Goal: Task Accomplishment & Management: Manage account settings

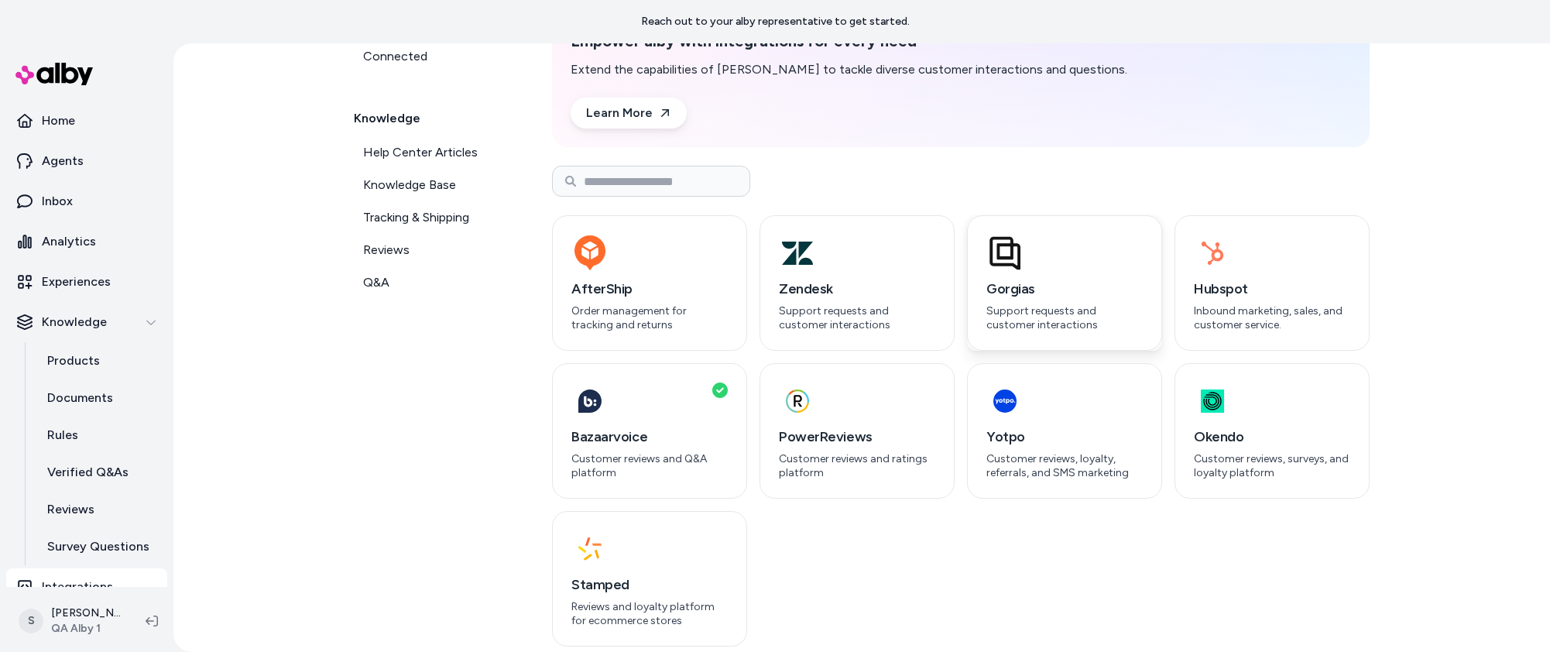
scroll to position [165, 0]
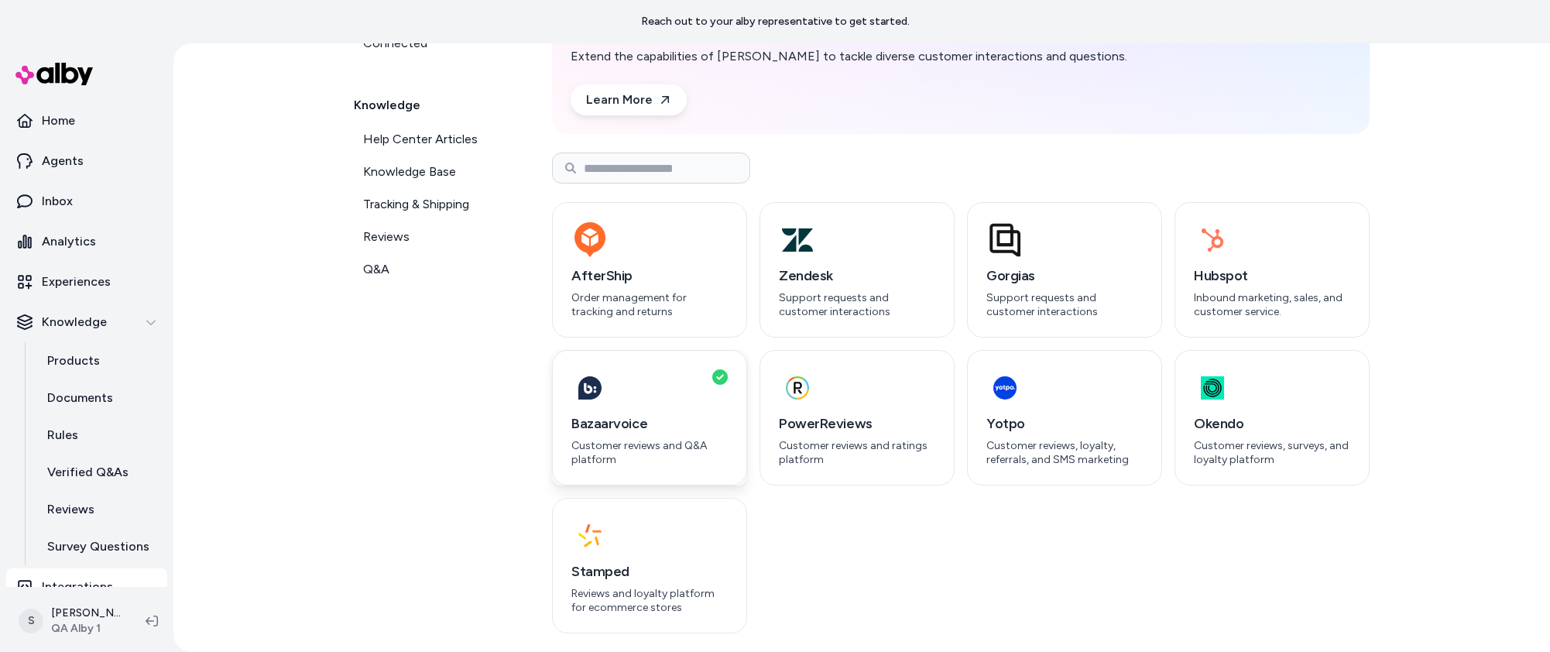
click at [661, 404] on div "button" at bounding box center [650, 387] width 156 height 37
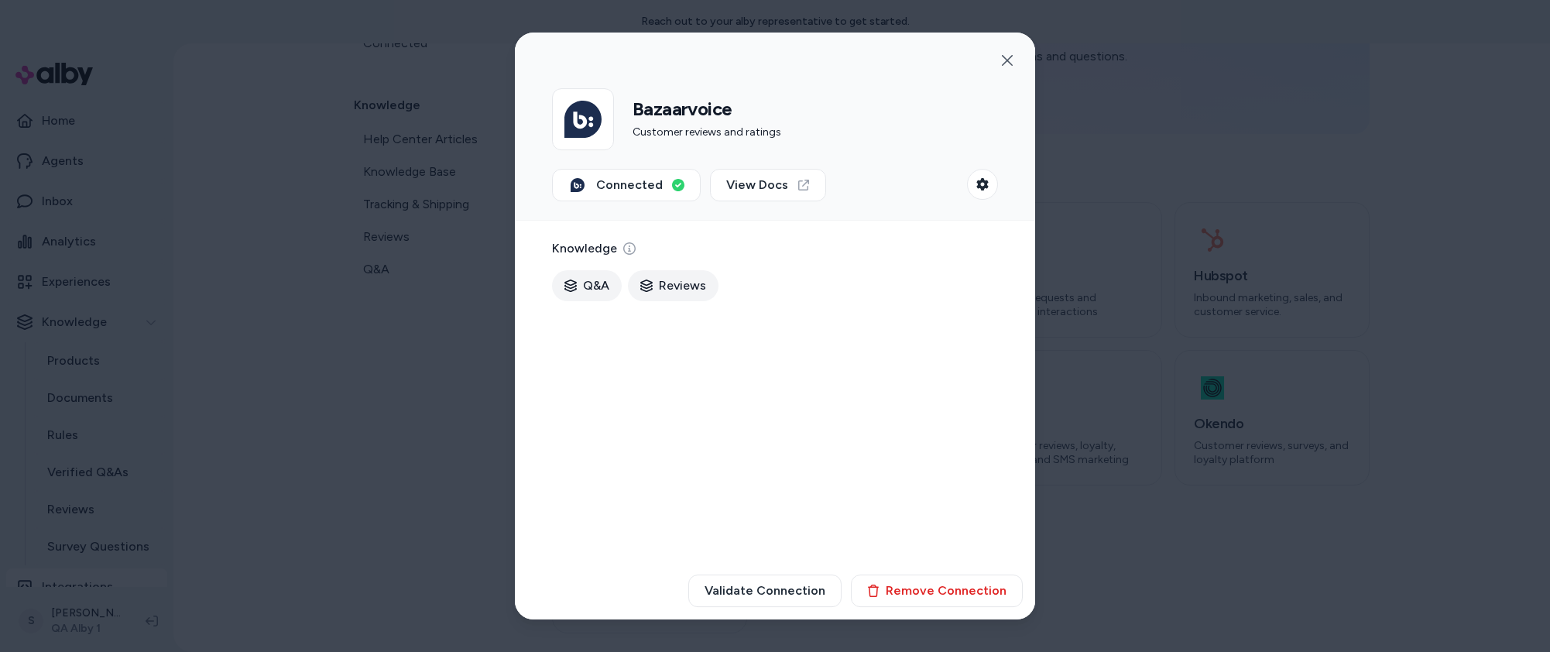
click at [400, 514] on div at bounding box center [775, 326] width 1550 height 652
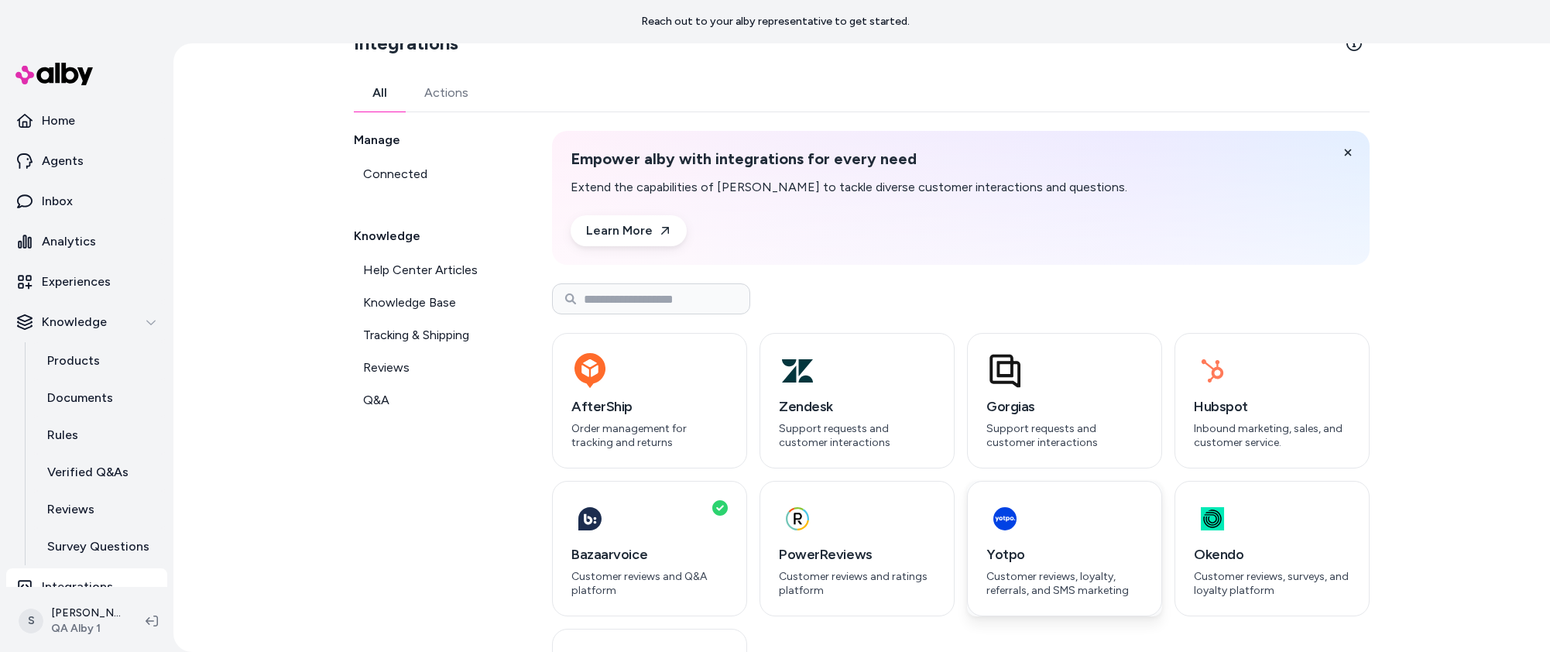
scroll to position [0, 0]
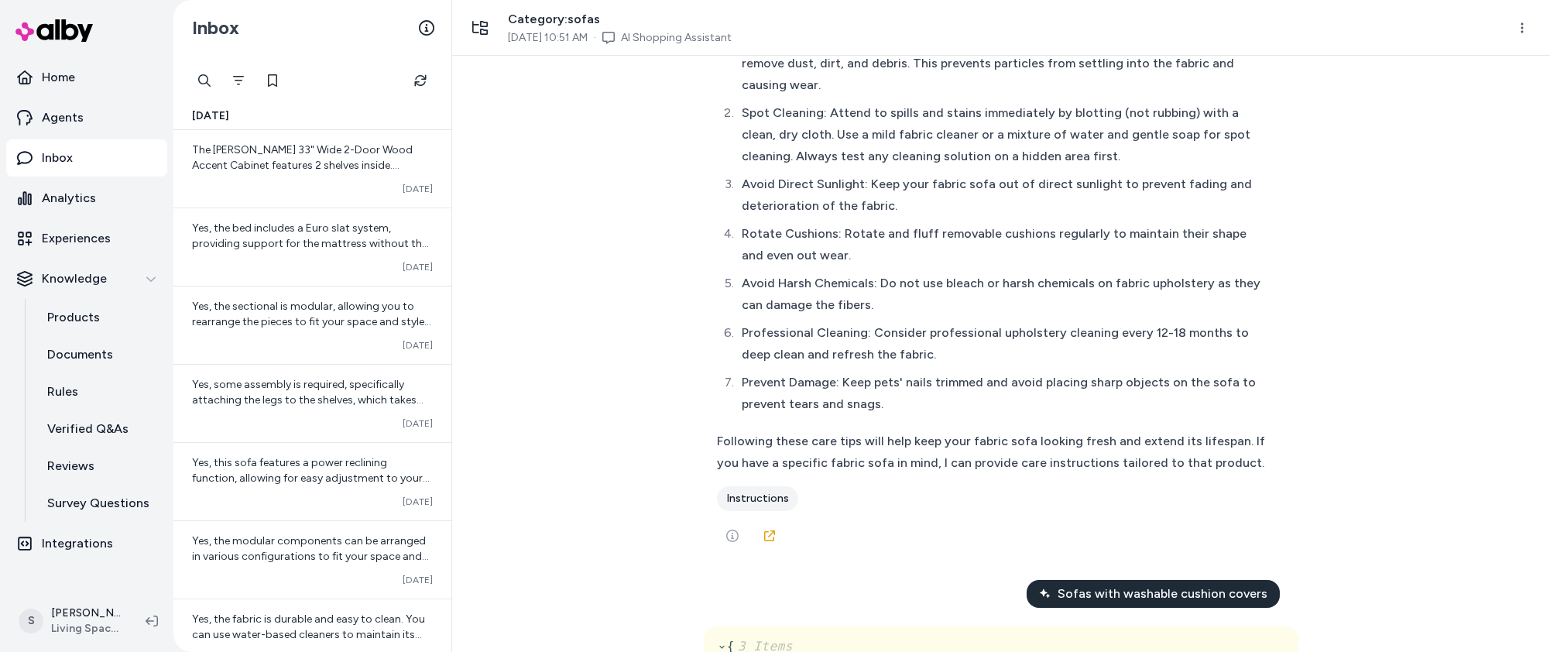
scroll to position [186, 0]
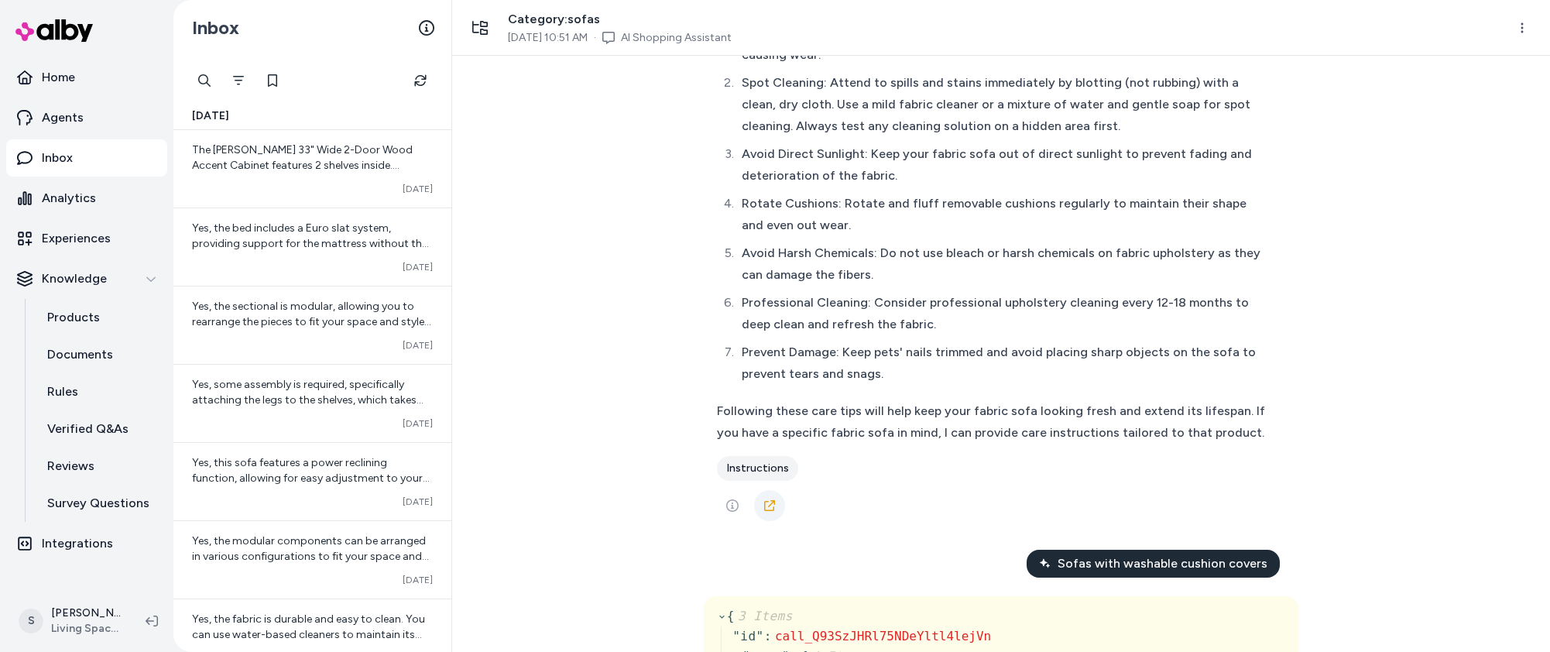
click at [764, 512] on icon at bounding box center [770, 506] width 12 height 12
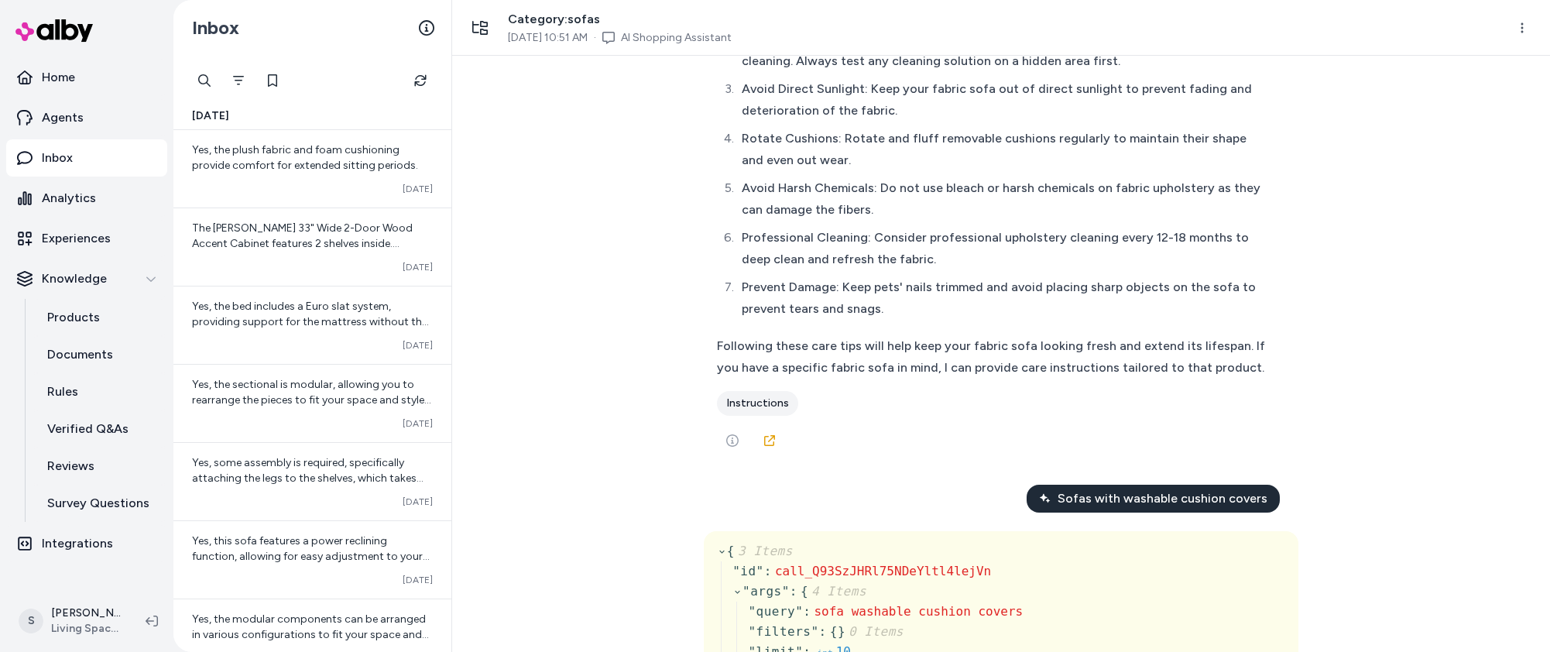
scroll to position [279, 0]
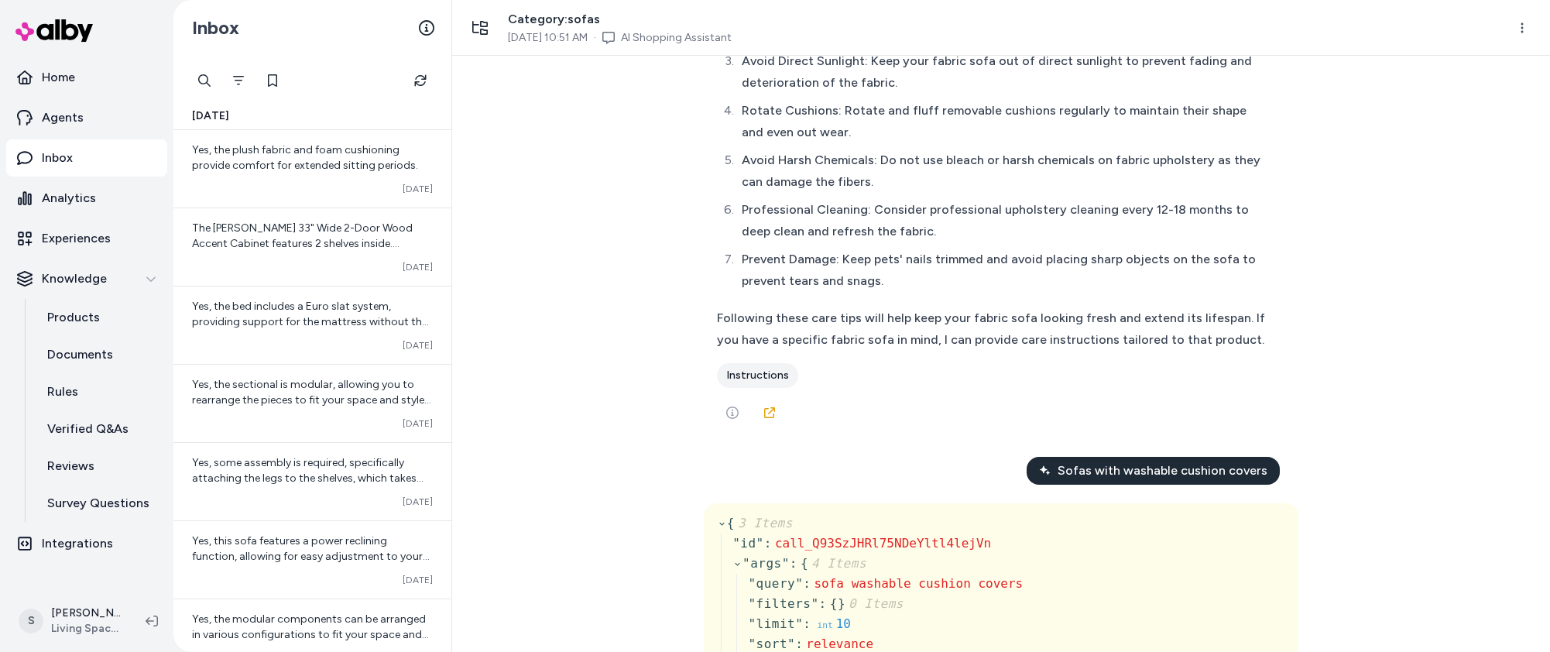
click at [752, 388] on div "instructions" at bounding box center [757, 375] width 81 height 25
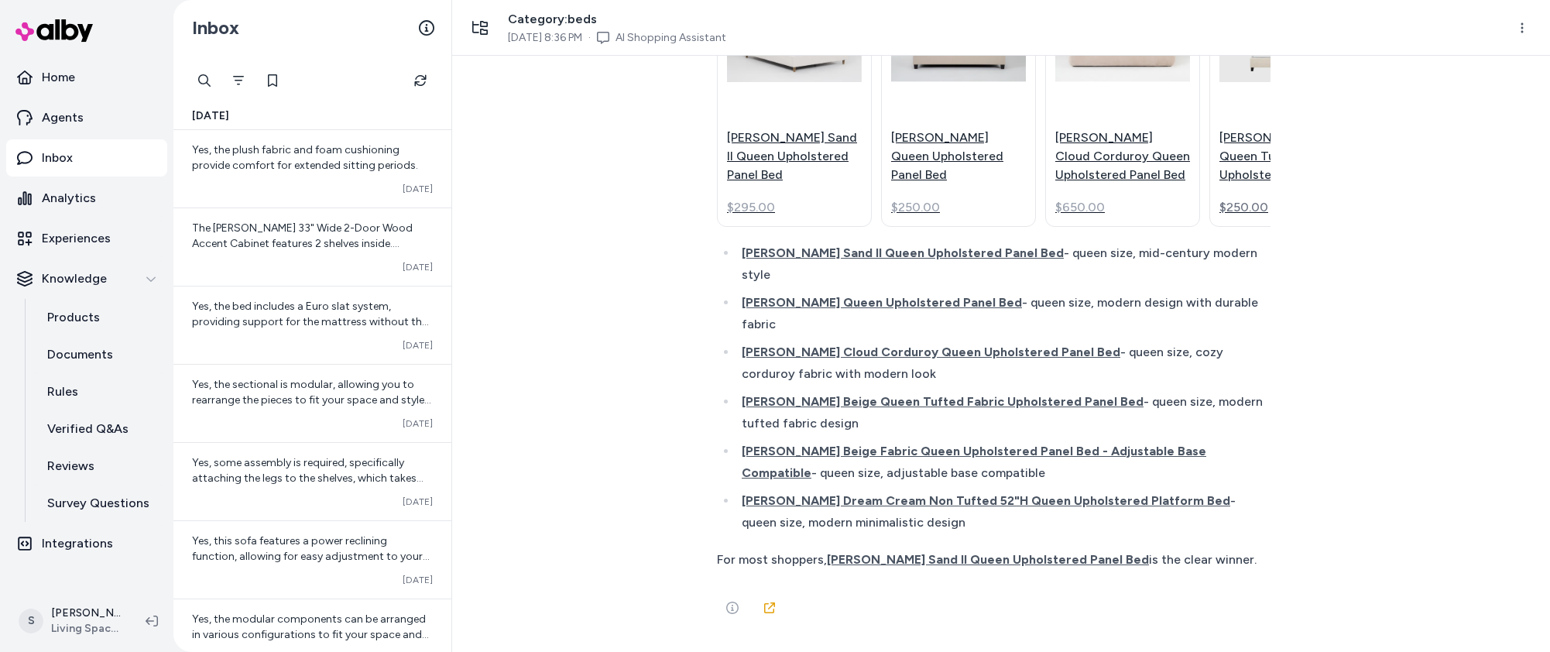
scroll to position [28274, 0]
click at [766, 605] on icon at bounding box center [770, 608] width 12 height 12
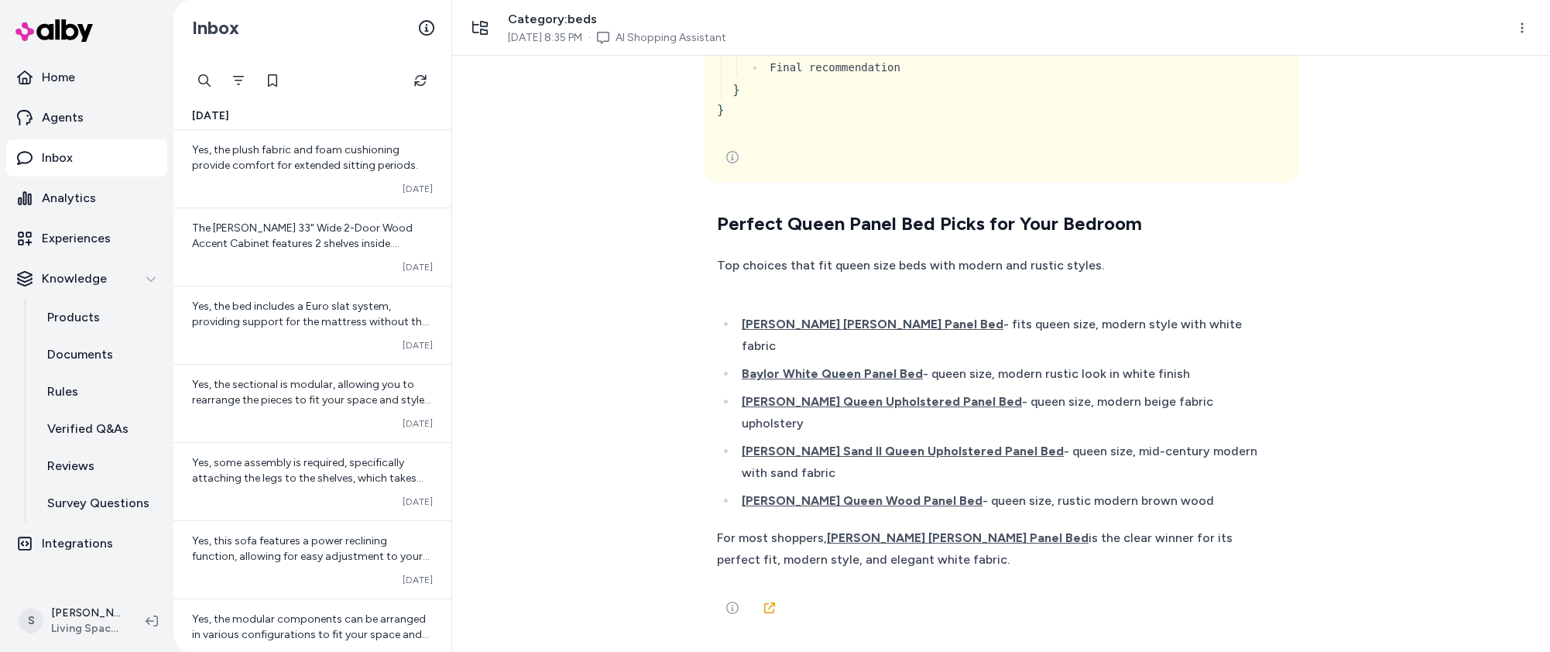
scroll to position [30706, 0]
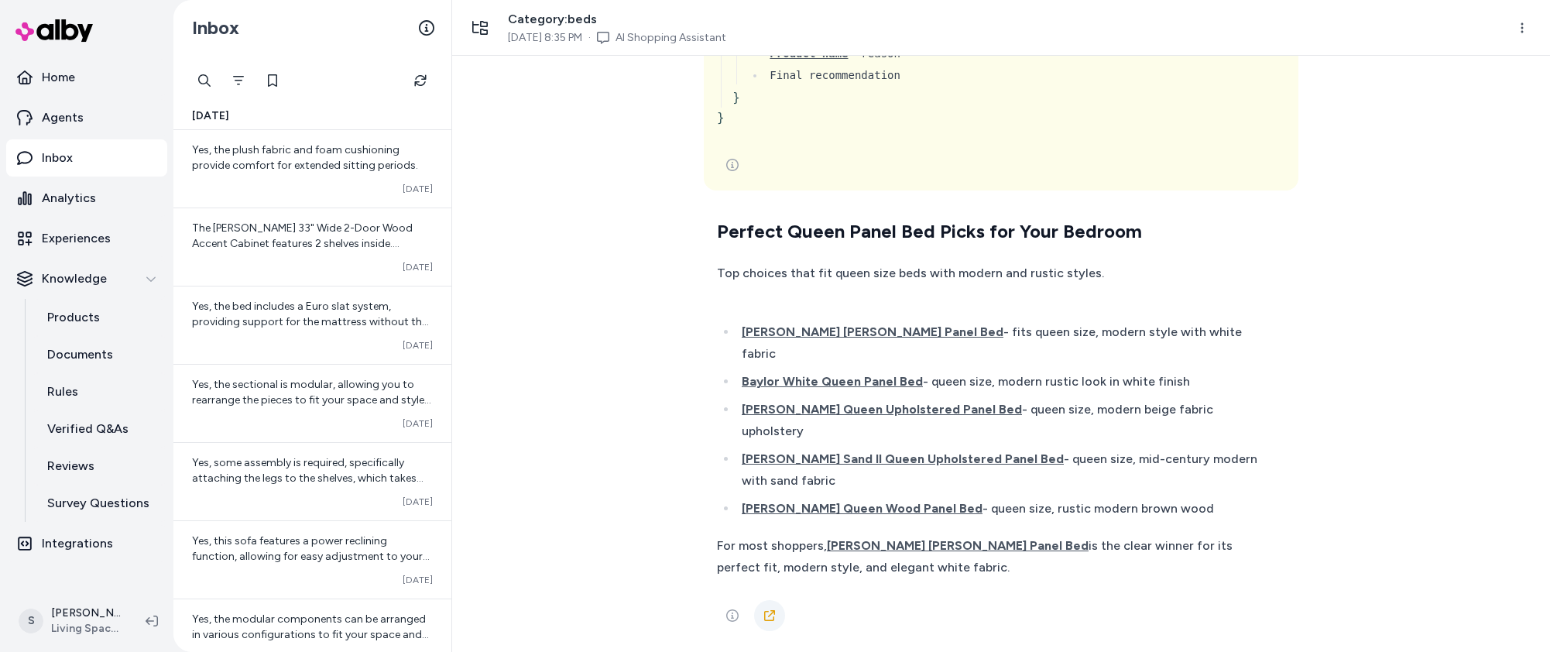
click at [768, 616] on link at bounding box center [769, 615] width 31 height 31
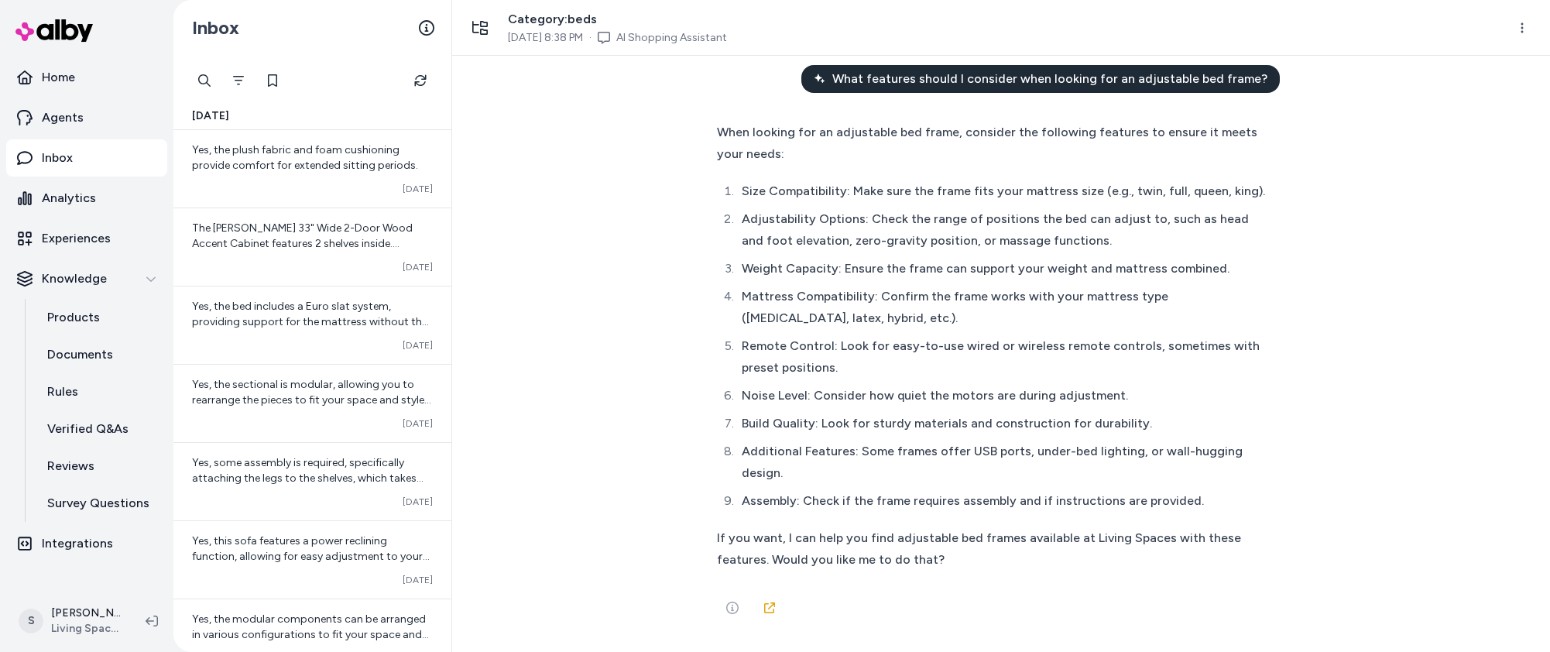
scroll to position [50, 0]
click at [754, 599] on div at bounding box center [1001, 607] width 568 height 31
click at [762, 596] on link at bounding box center [769, 607] width 31 height 31
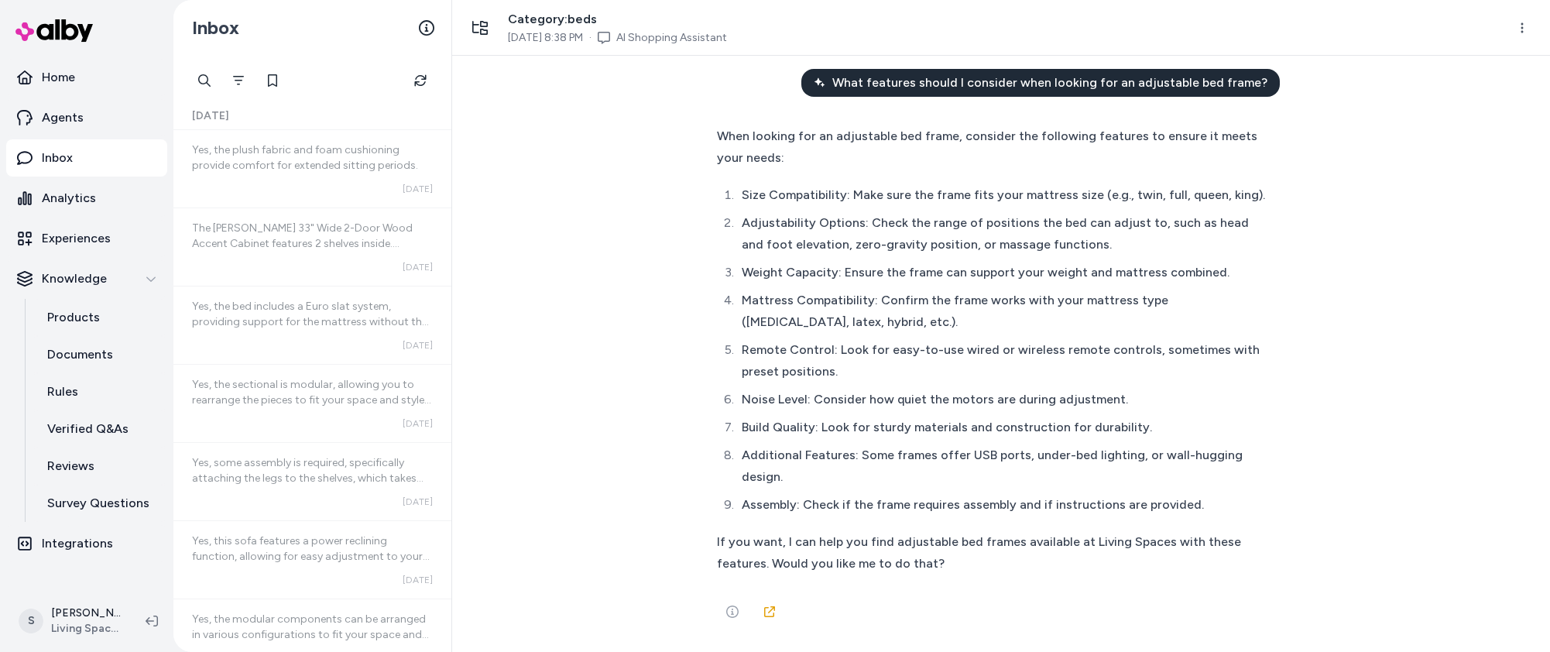
scroll to position [0, 0]
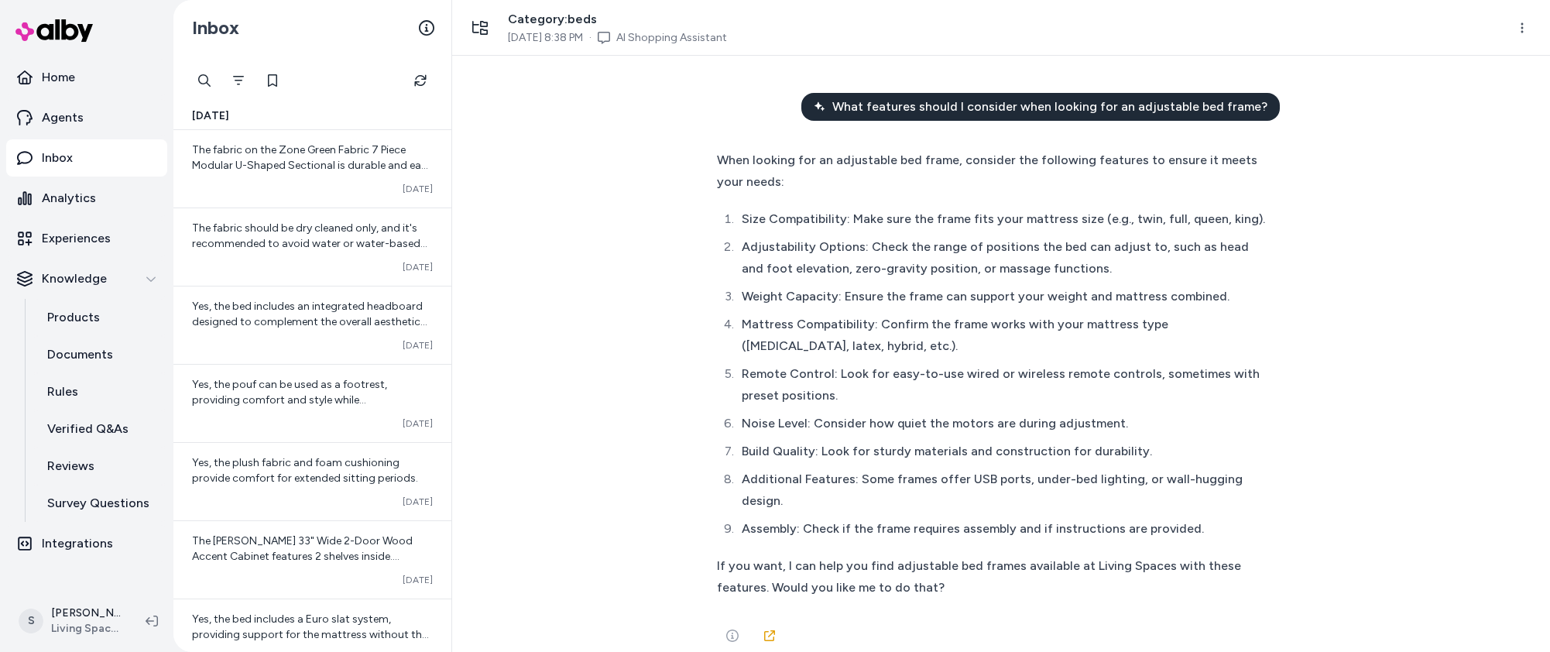
click at [1350, 304] on div "What features should I consider when looking for an adjustable bed frame? When …" at bounding box center [1001, 354] width 1098 height 596
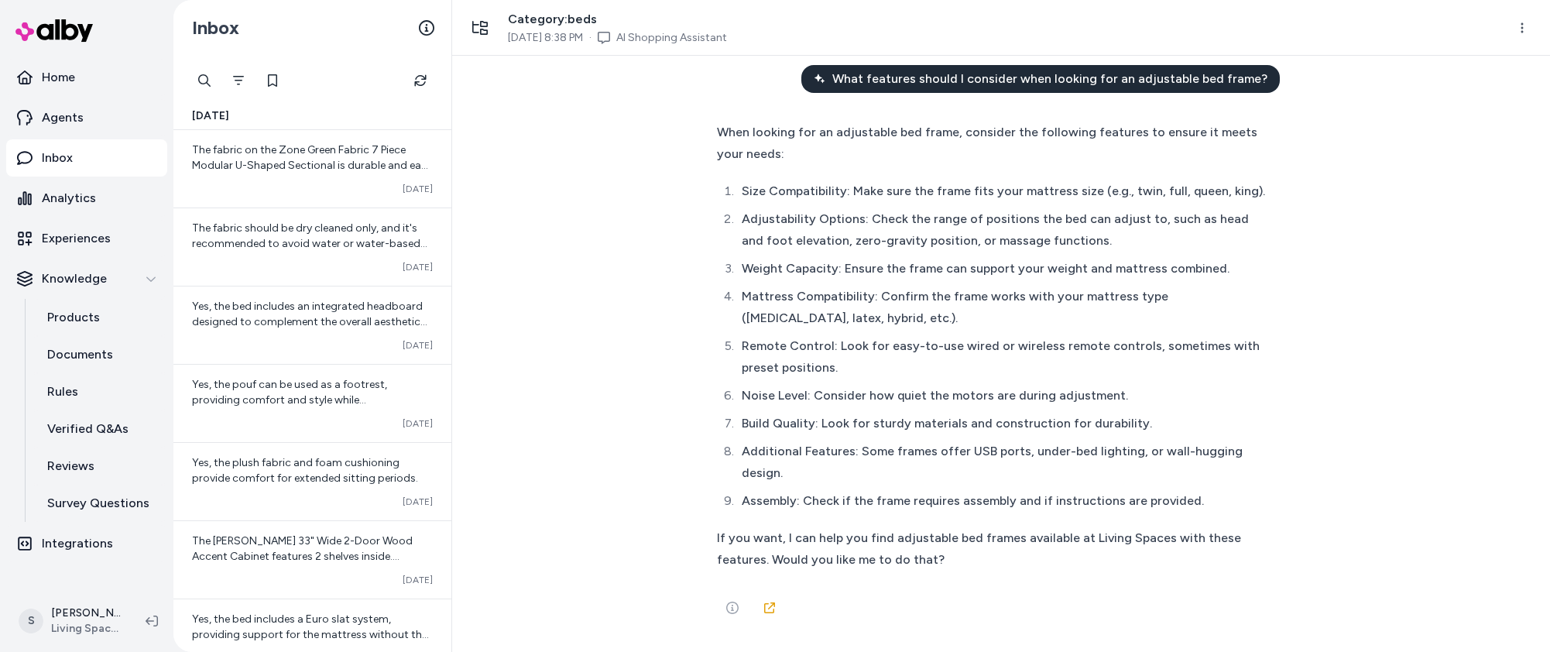
scroll to position [50, 0]
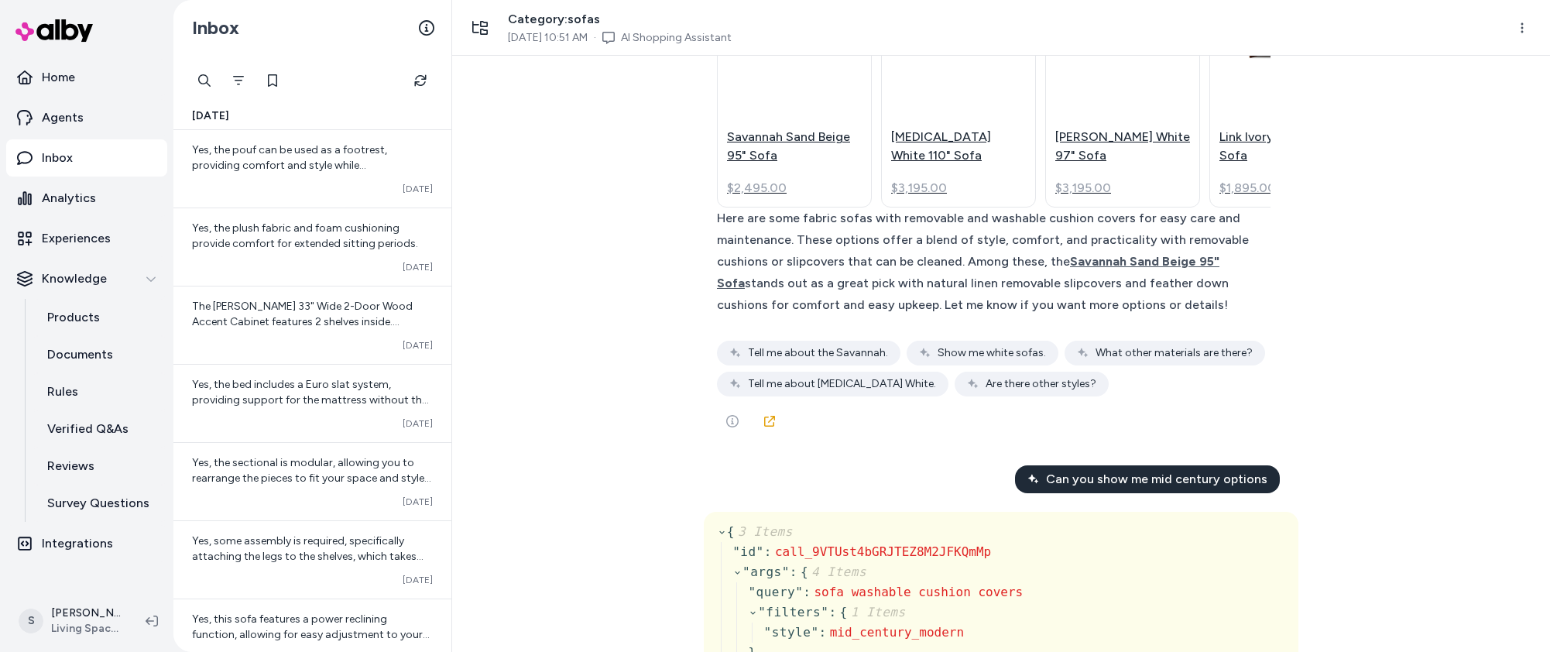
scroll to position [1208, 0]
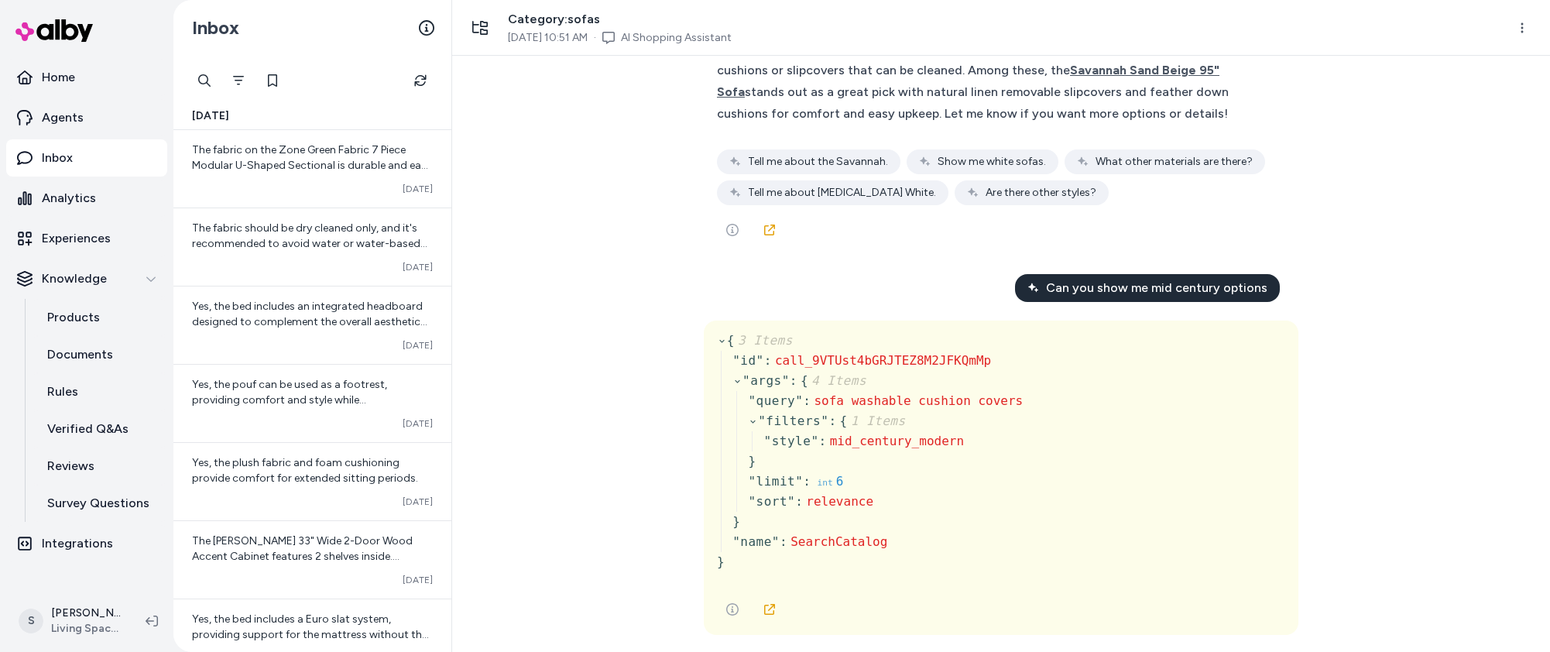
click at [683, 275] on div "How do I properly care for and maintain a fabric sofa to ensure its longevity? …" at bounding box center [1001, 354] width 1098 height 596
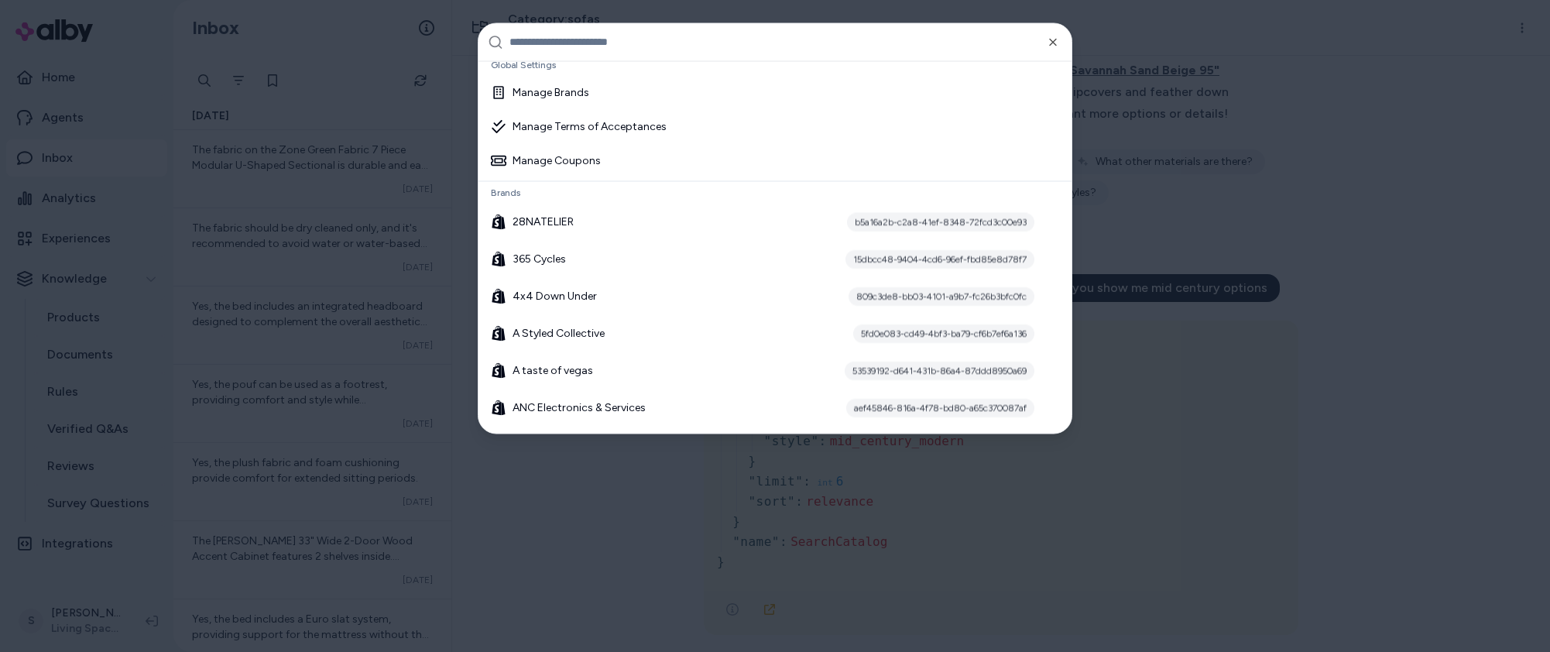
scroll to position [0, 0]
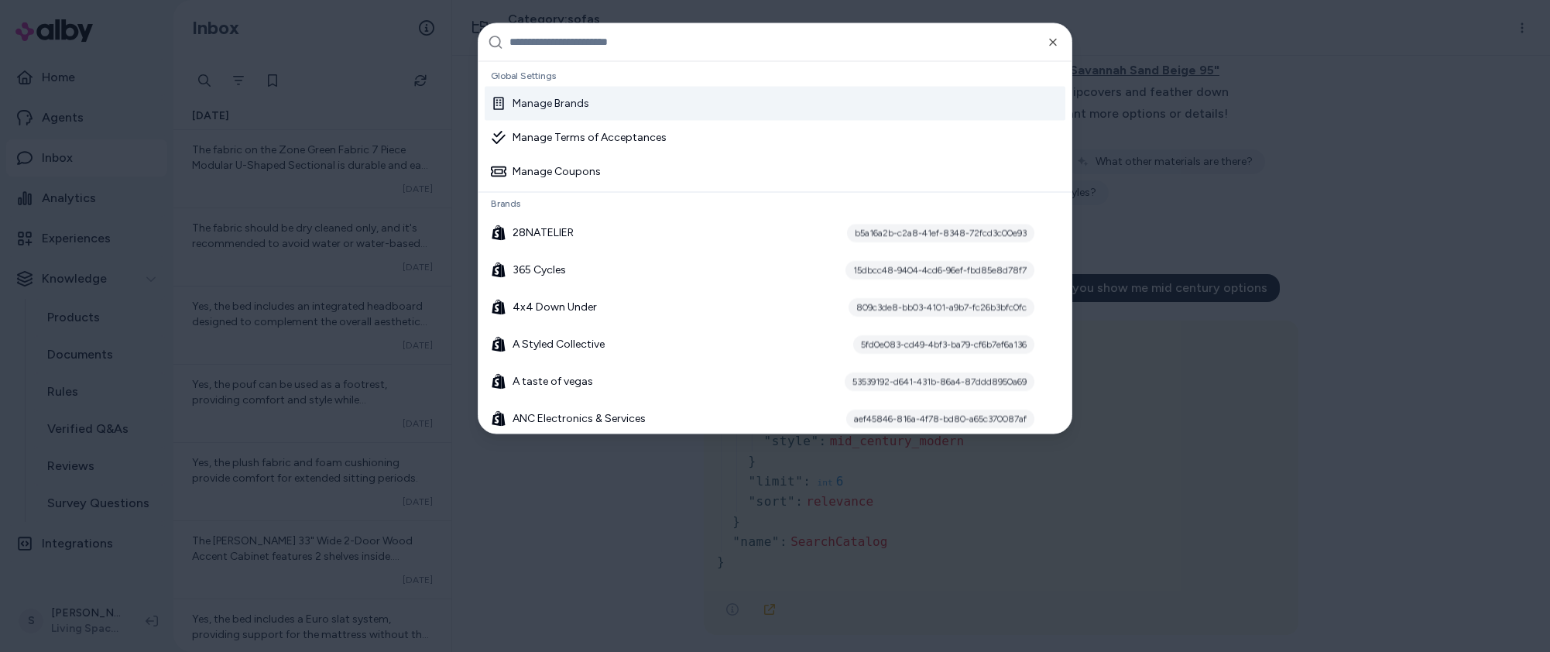
click at [688, 107] on div "Manage Brands" at bounding box center [775, 103] width 581 height 34
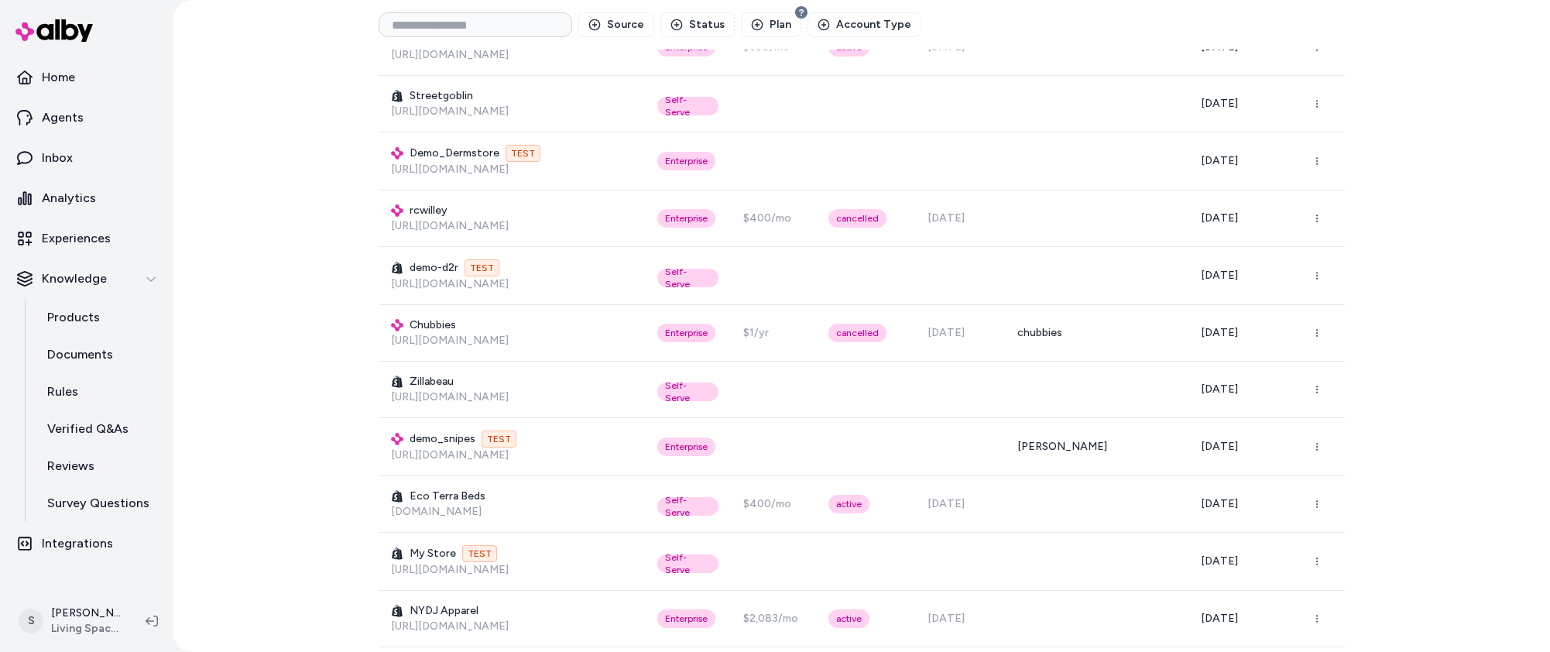
scroll to position [743, 0]
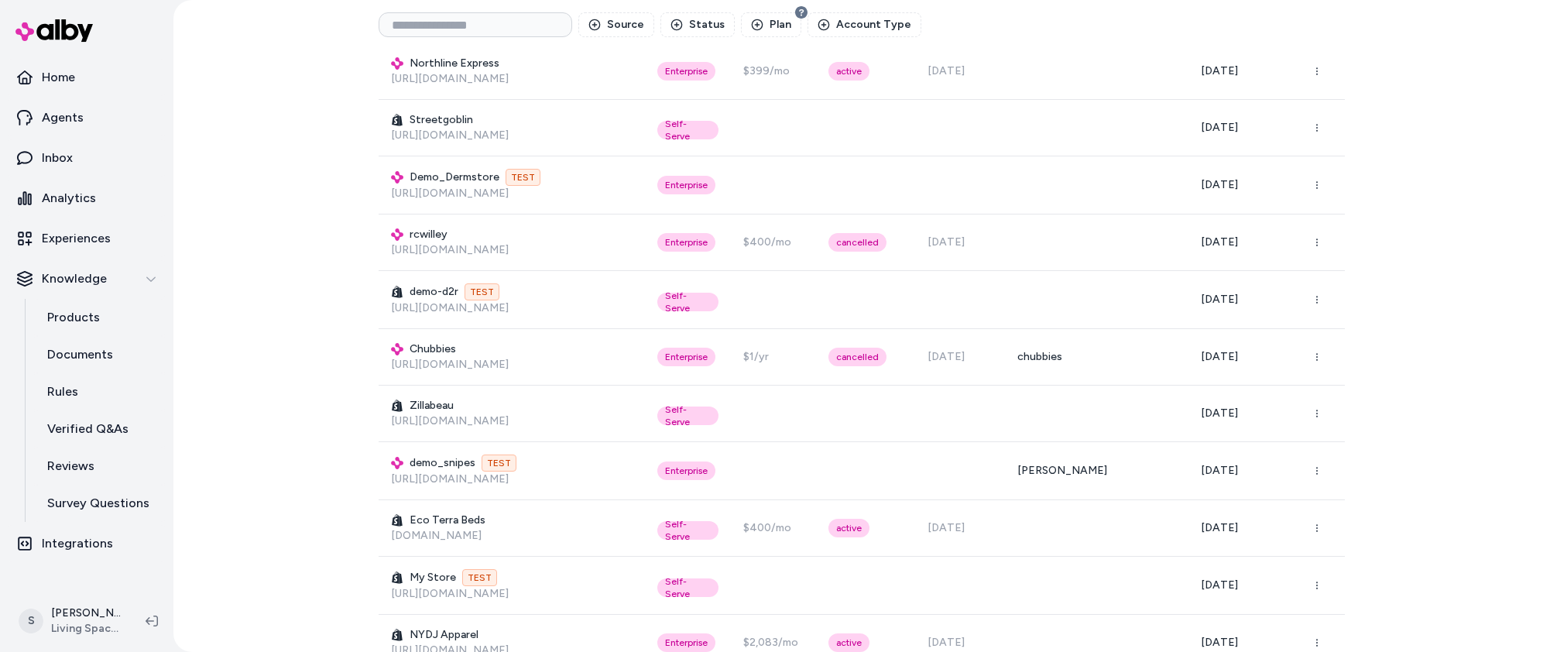
click at [209, 198] on div "Brands Create Brand Source Status Plan Account Type Display Name Brand Type Pla…" at bounding box center [861, 326] width 1377 height 652
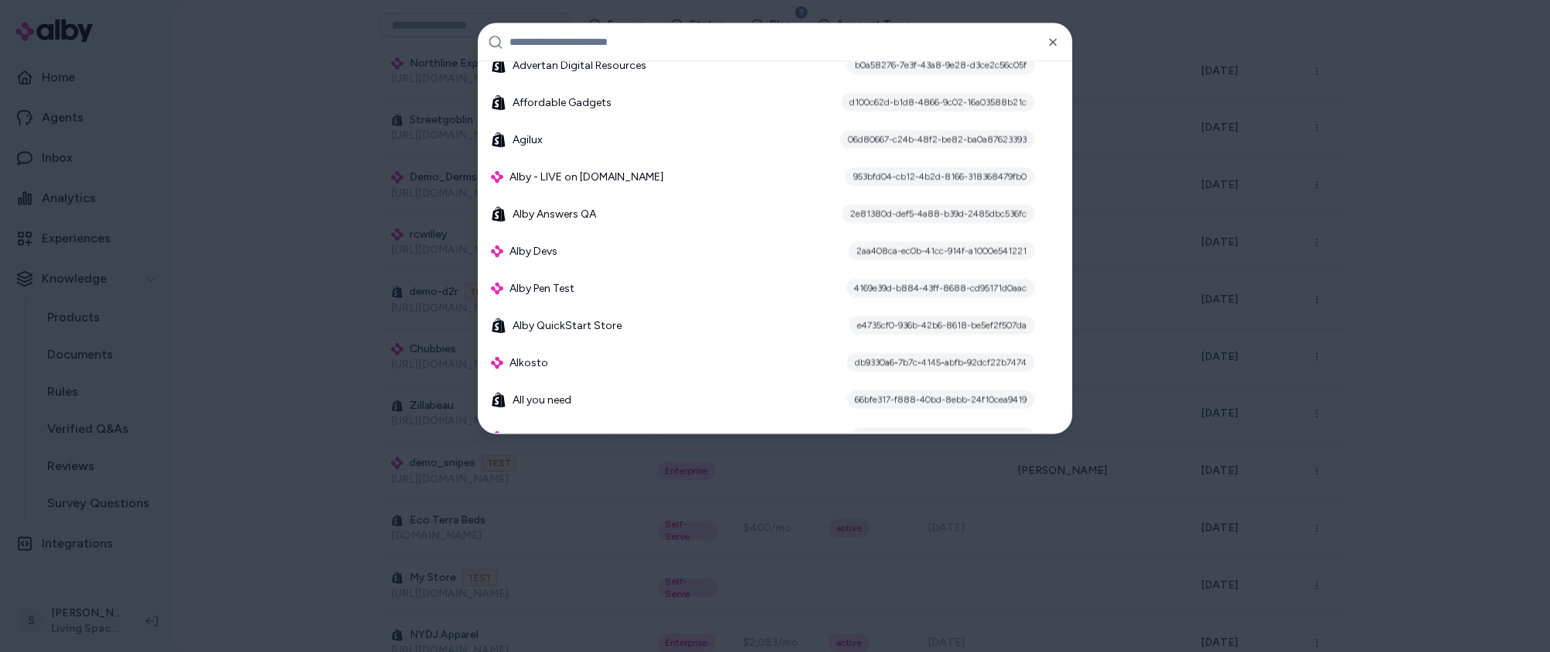
scroll to position [0, 0]
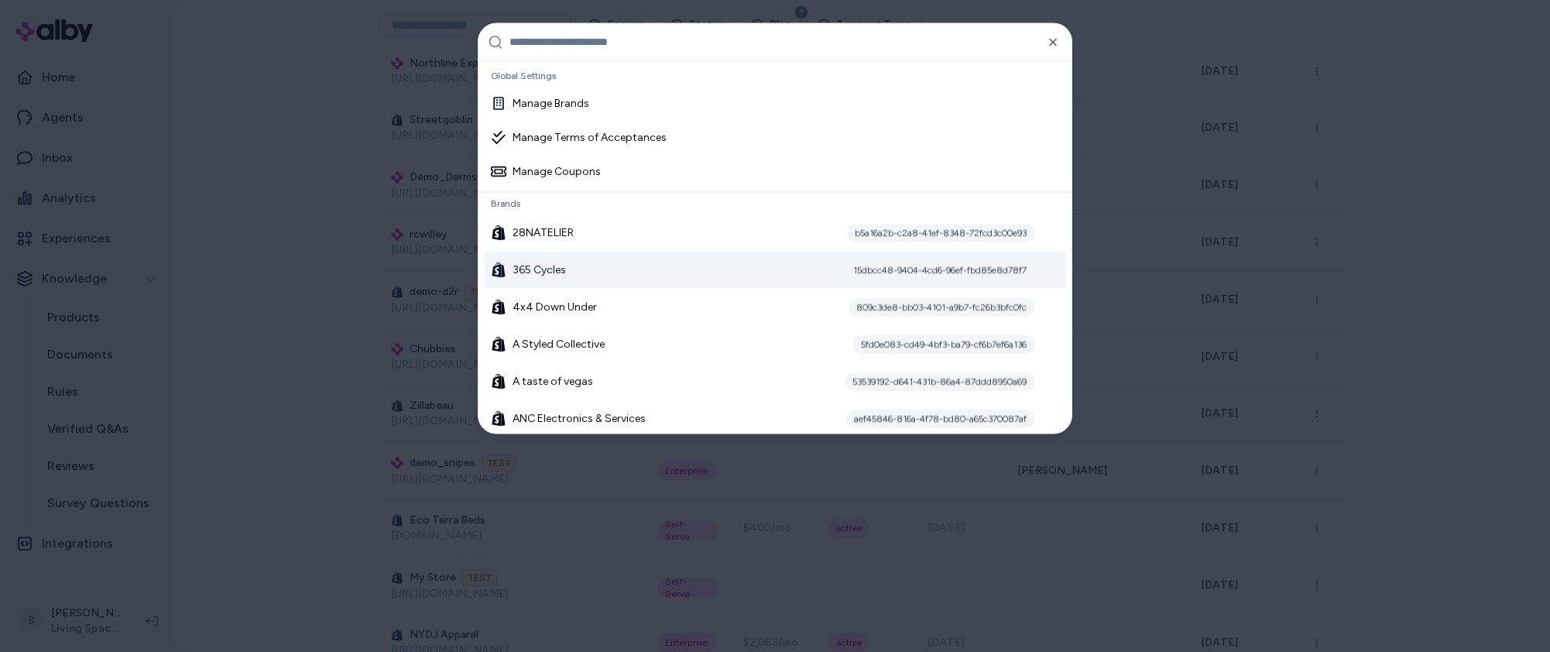
click at [331, 338] on div at bounding box center [775, 326] width 1550 height 652
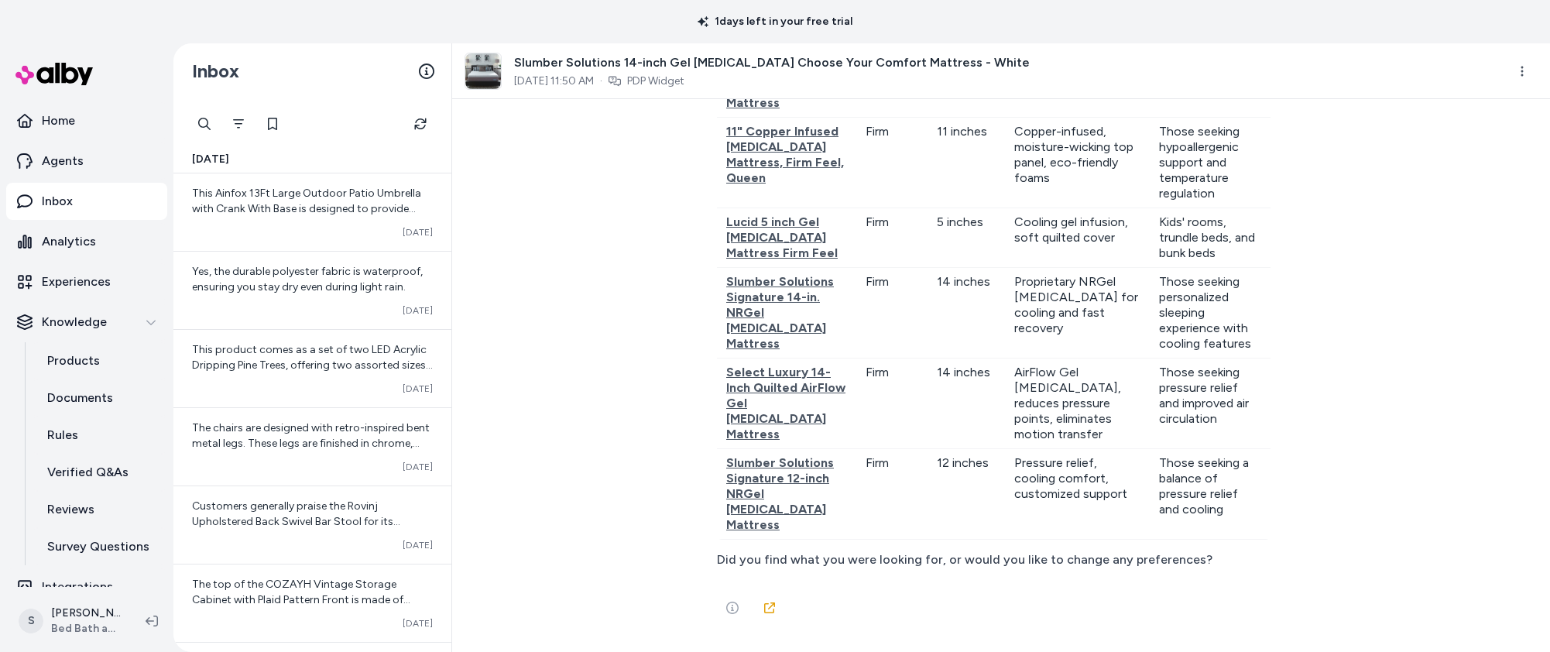
scroll to position [29523, 0]
click at [771, 610] on icon at bounding box center [770, 608] width 12 height 12
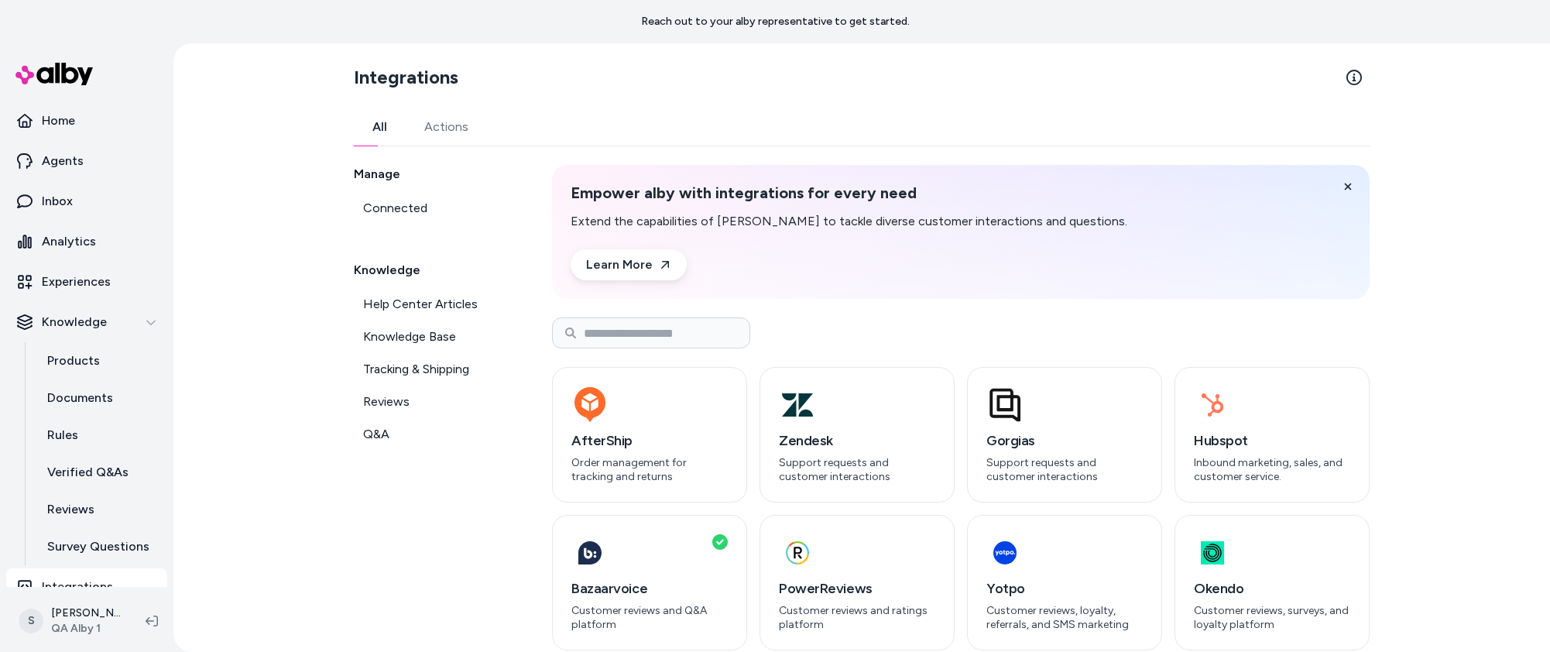
click at [1414, 258] on div "Integrations All Actions Manage Connected Knowledge Help Center Articles Knowle…" at bounding box center [861, 347] width 1377 height 609
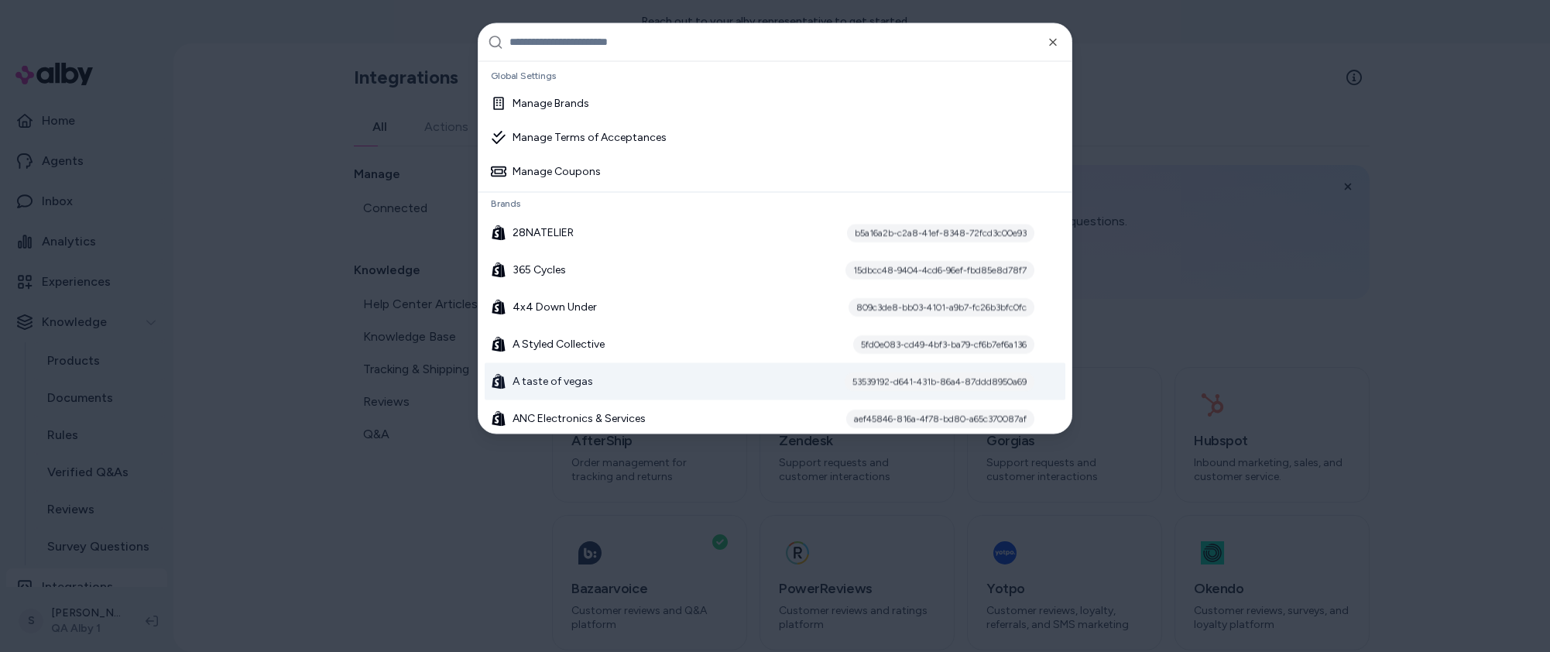
click at [274, 438] on div at bounding box center [775, 326] width 1550 height 652
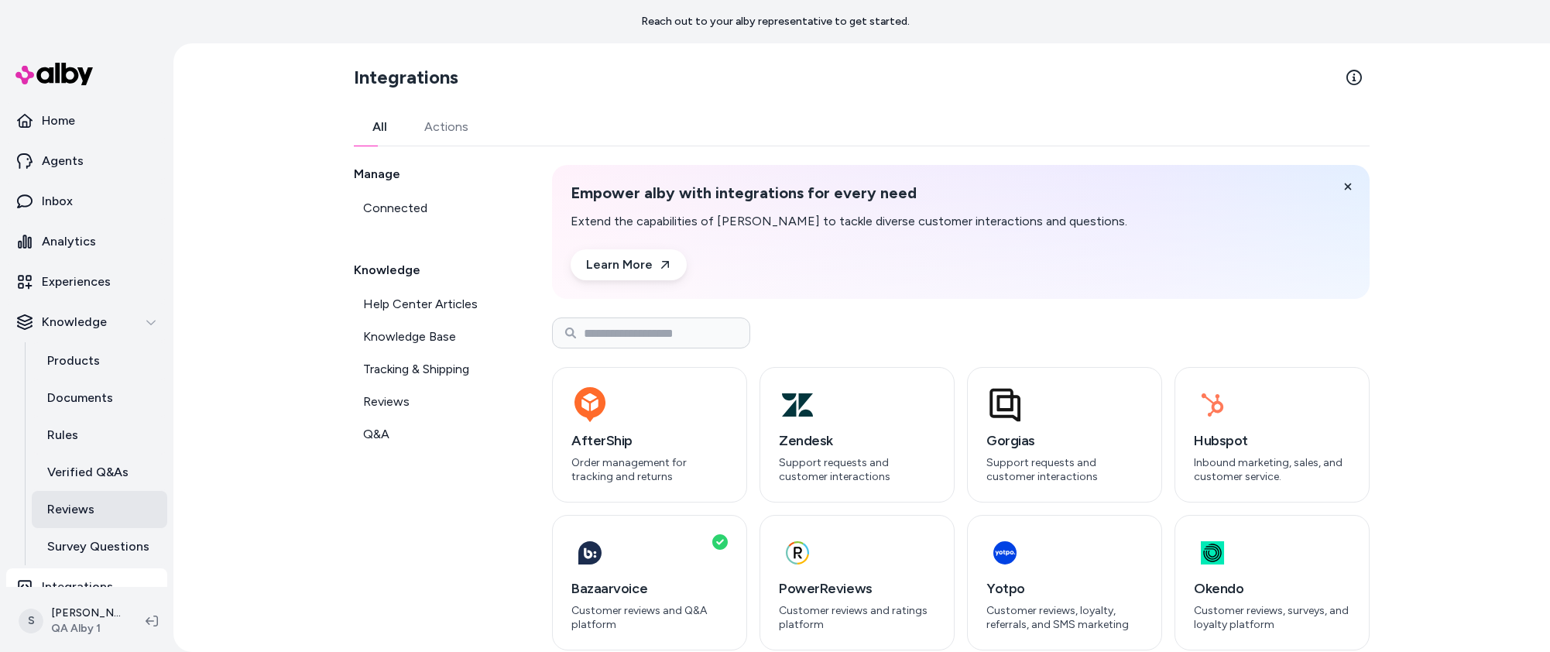
scroll to position [19, 0]
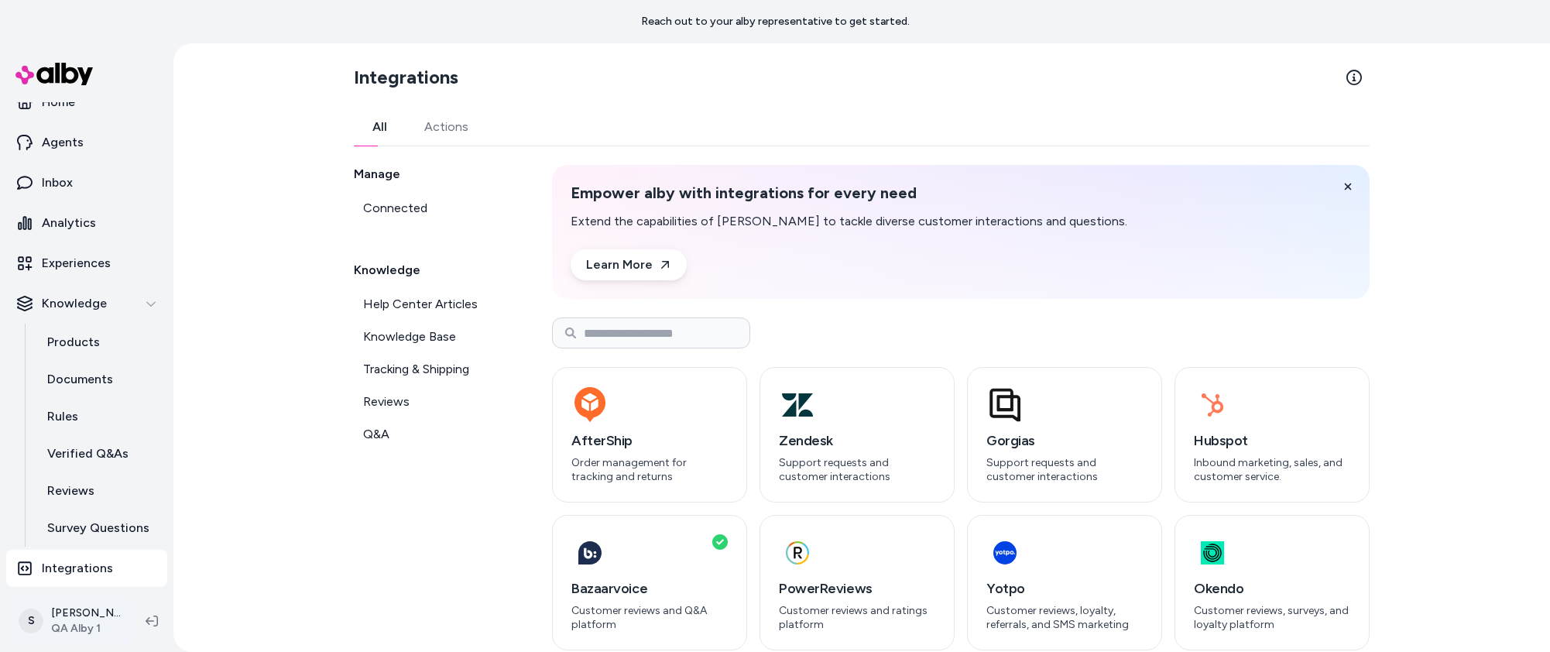
click at [79, 624] on html "Reach out to your alby representative to get started. Home Agents Inbox Analyti…" at bounding box center [775, 326] width 1550 height 652
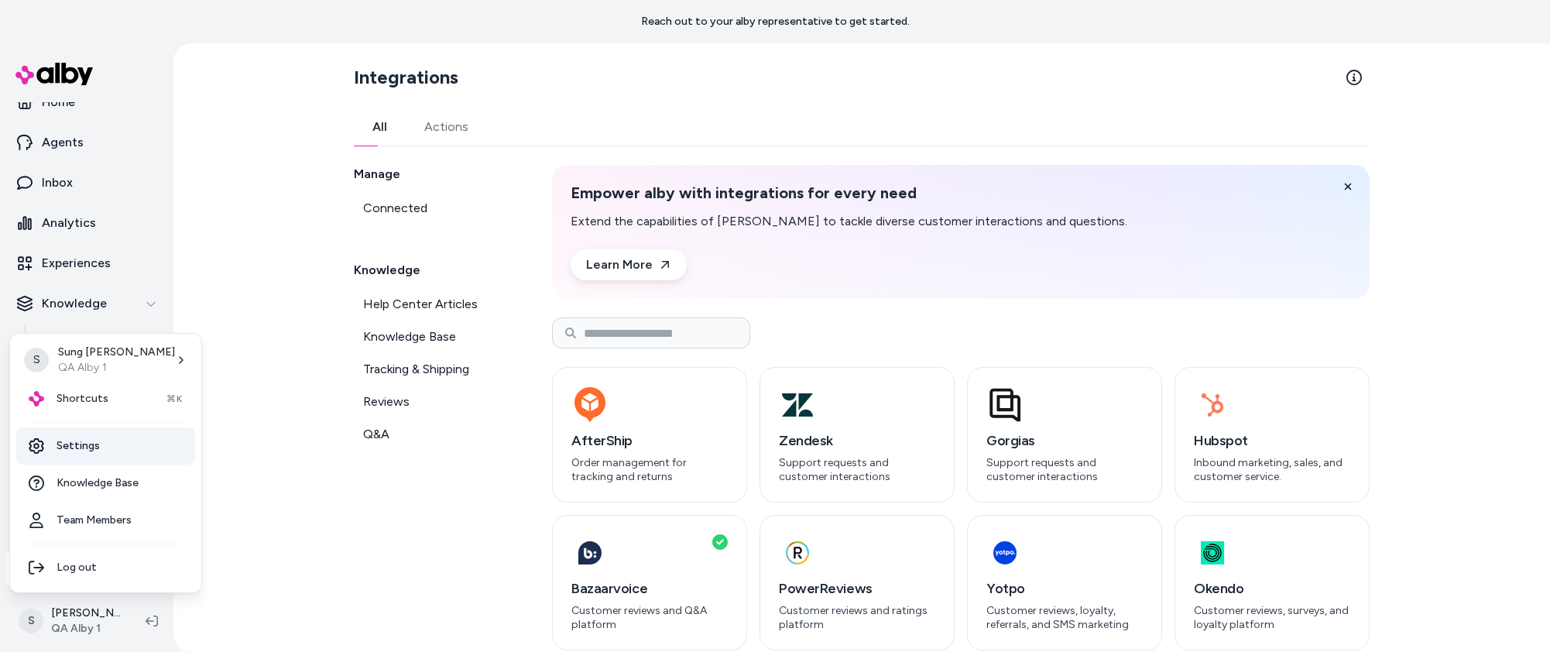
click at [94, 443] on link "Settings" at bounding box center [105, 445] width 179 height 37
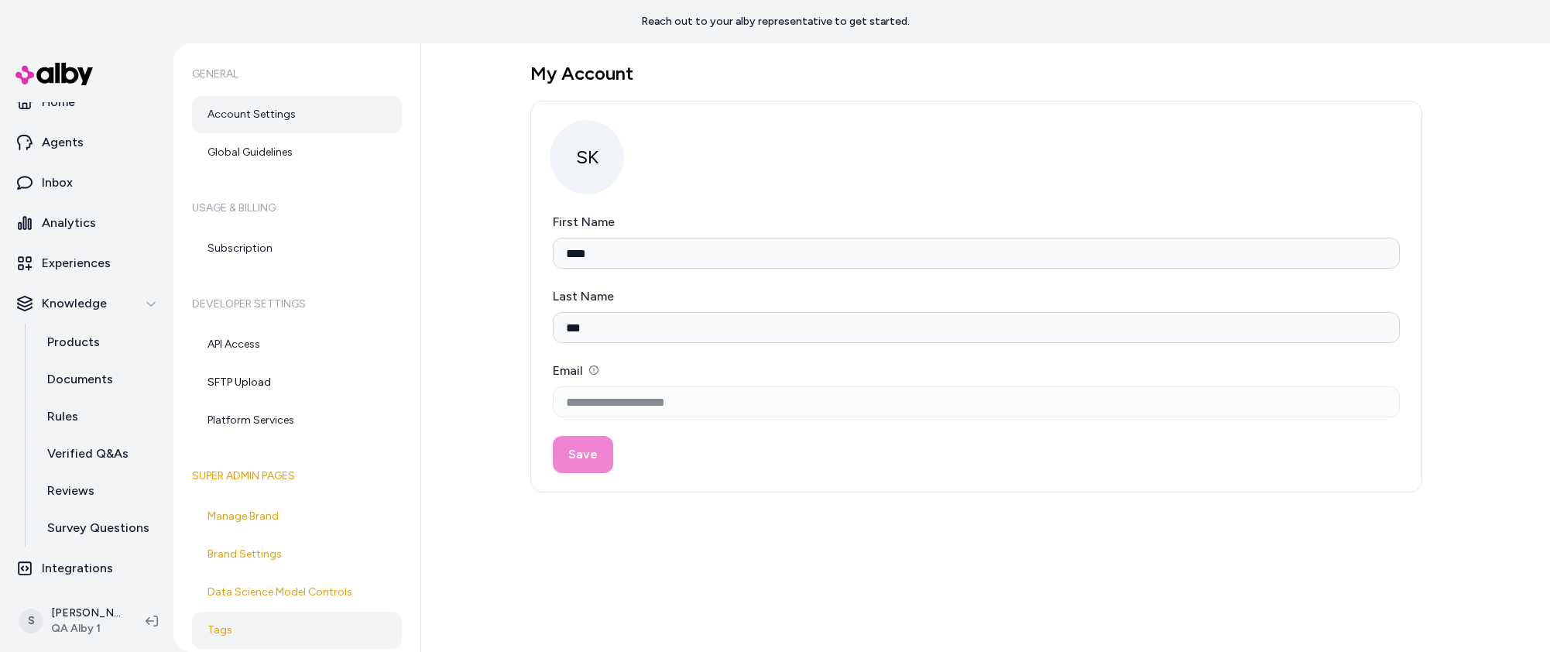
click at [293, 629] on link "Tags" at bounding box center [297, 630] width 210 height 37
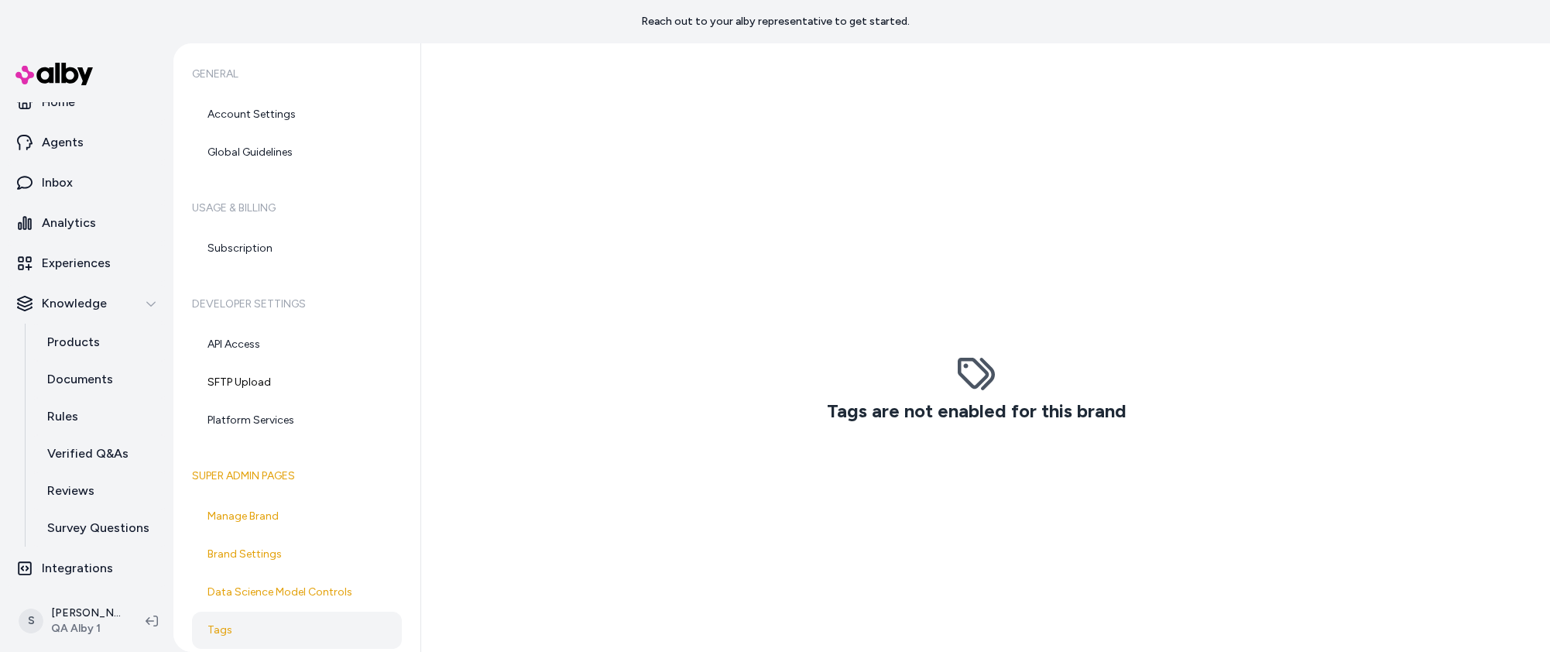
click at [280, 642] on link "Tags" at bounding box center [297, 630] width 210 height 37
click at [235, 629] on link "Tags" at bounding box center [297, 630] width 210 height 37
click at [242, 626] on link "Tags" at bounding box center [297, 630] width 210 height 37
click at [321, 619] on link "Tags" at bounding box center [297, 630] width 210 height 37
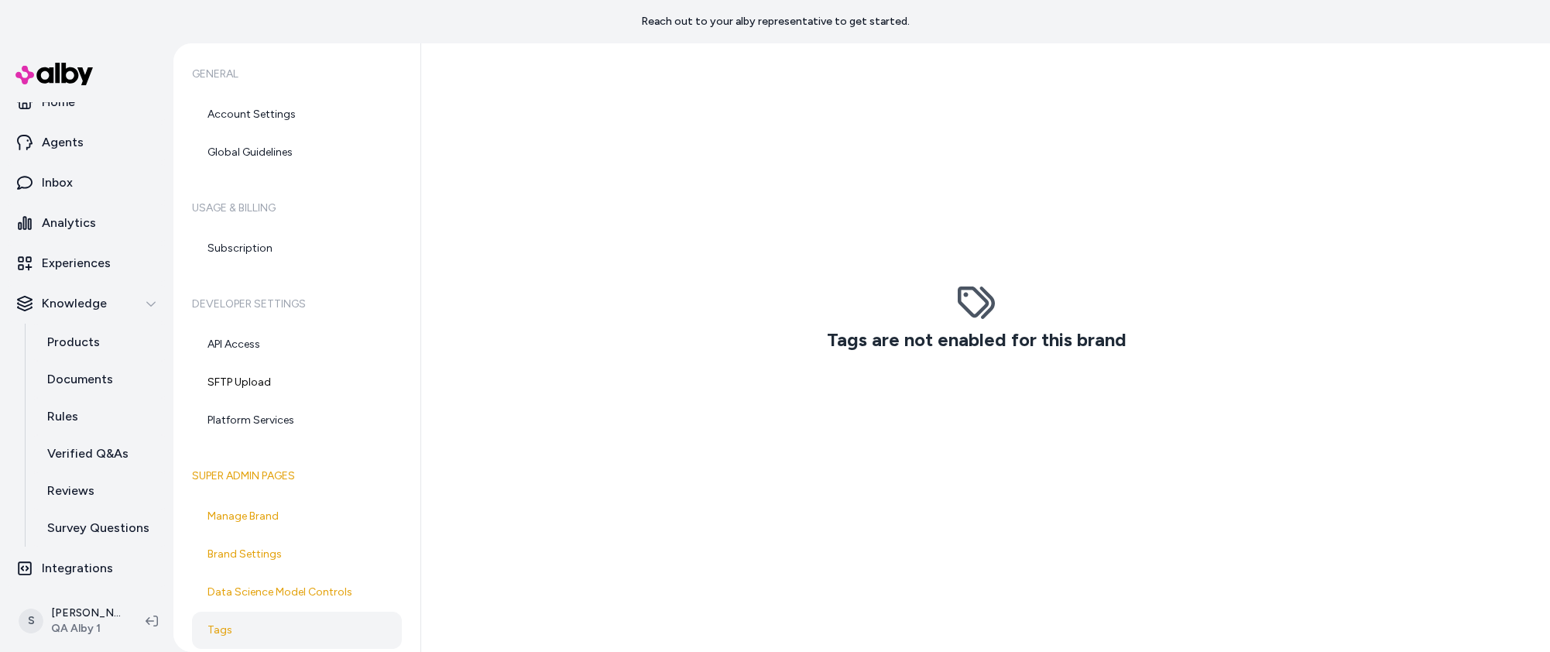
click at [784, 216] on div "Tags are not enabled for this brand" at bounding box center [976, 317] width 892 height 652
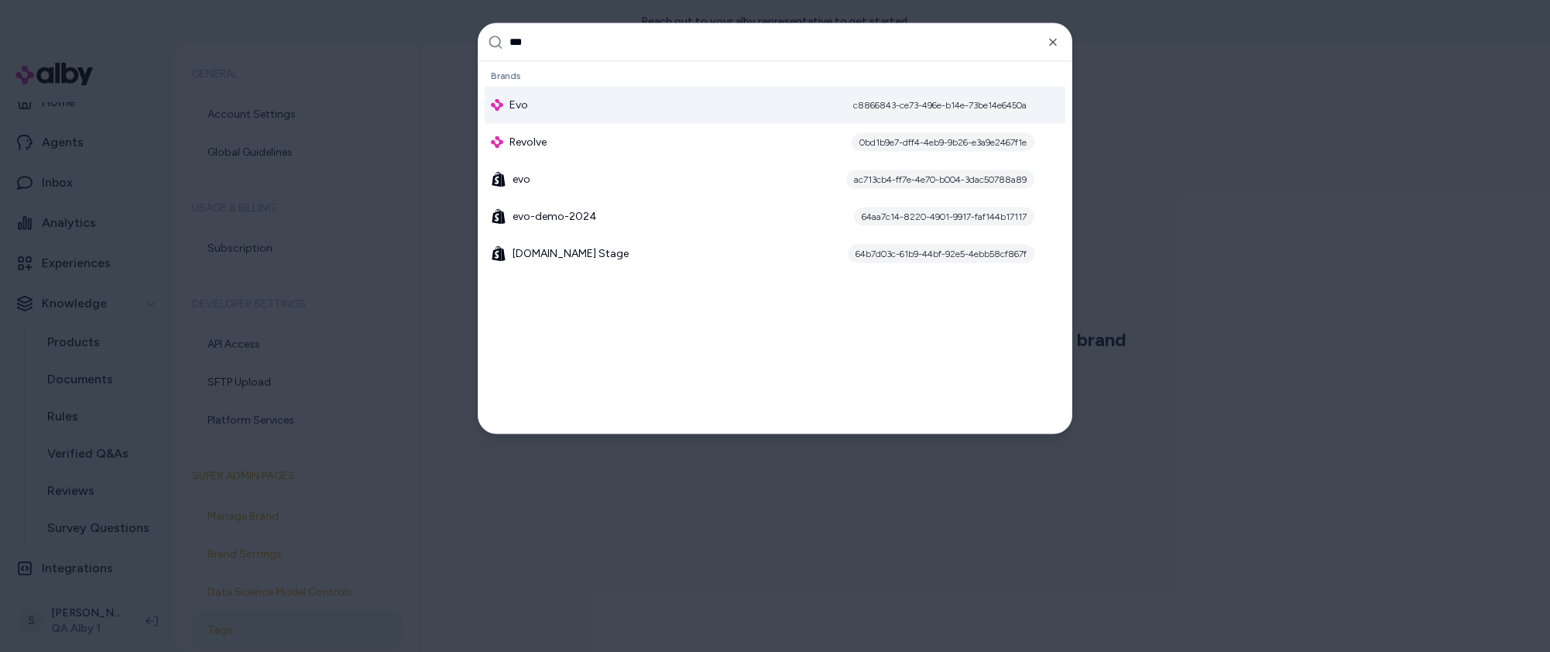
type input "***"
click at [760, 108] on div "Evo c8866843-ce73-496e-b14e-73be14e6450a" at bounding box center [775, 104] width 581 height 37
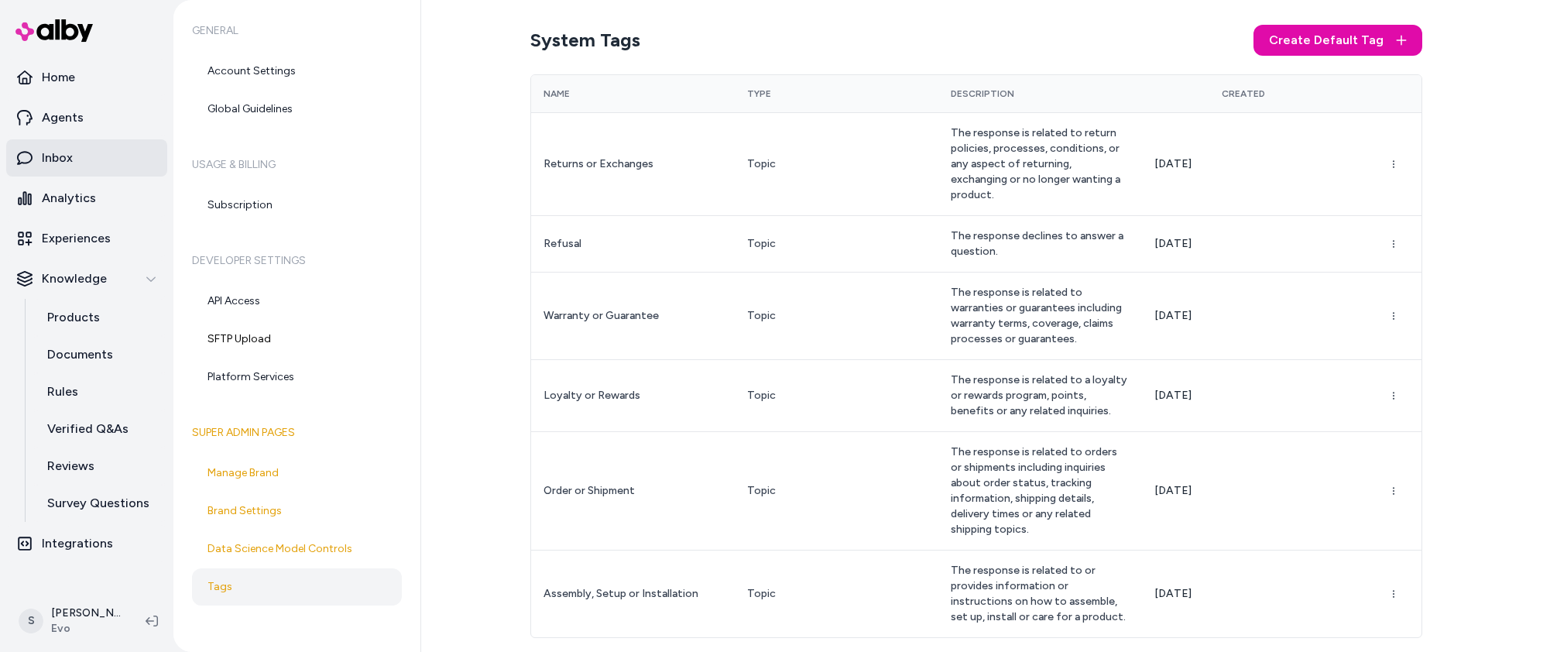
click at [75, 170] on link "Inbox" at bounding box center [86, 157] width 161 height 37
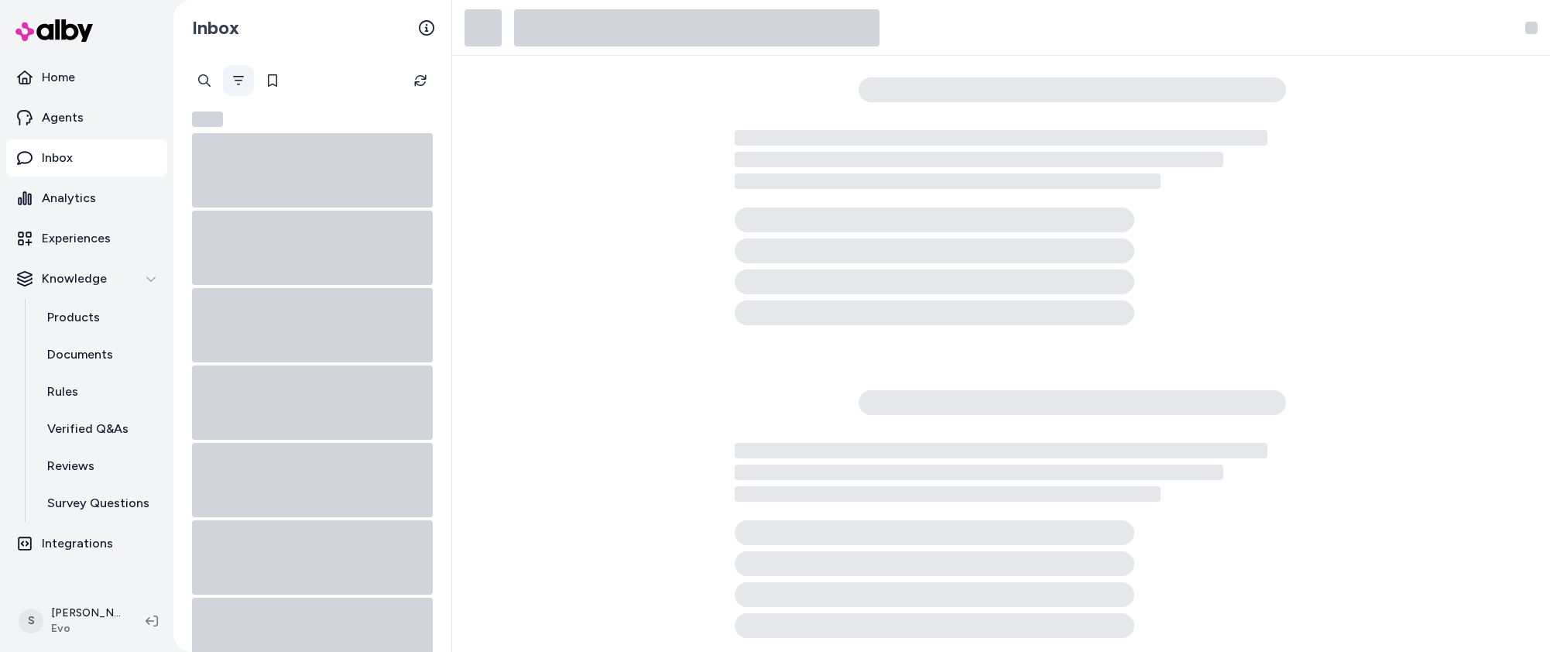
click at [235, 77] on icon "Filter" at bounding box center [238, 80] width 11 height 9
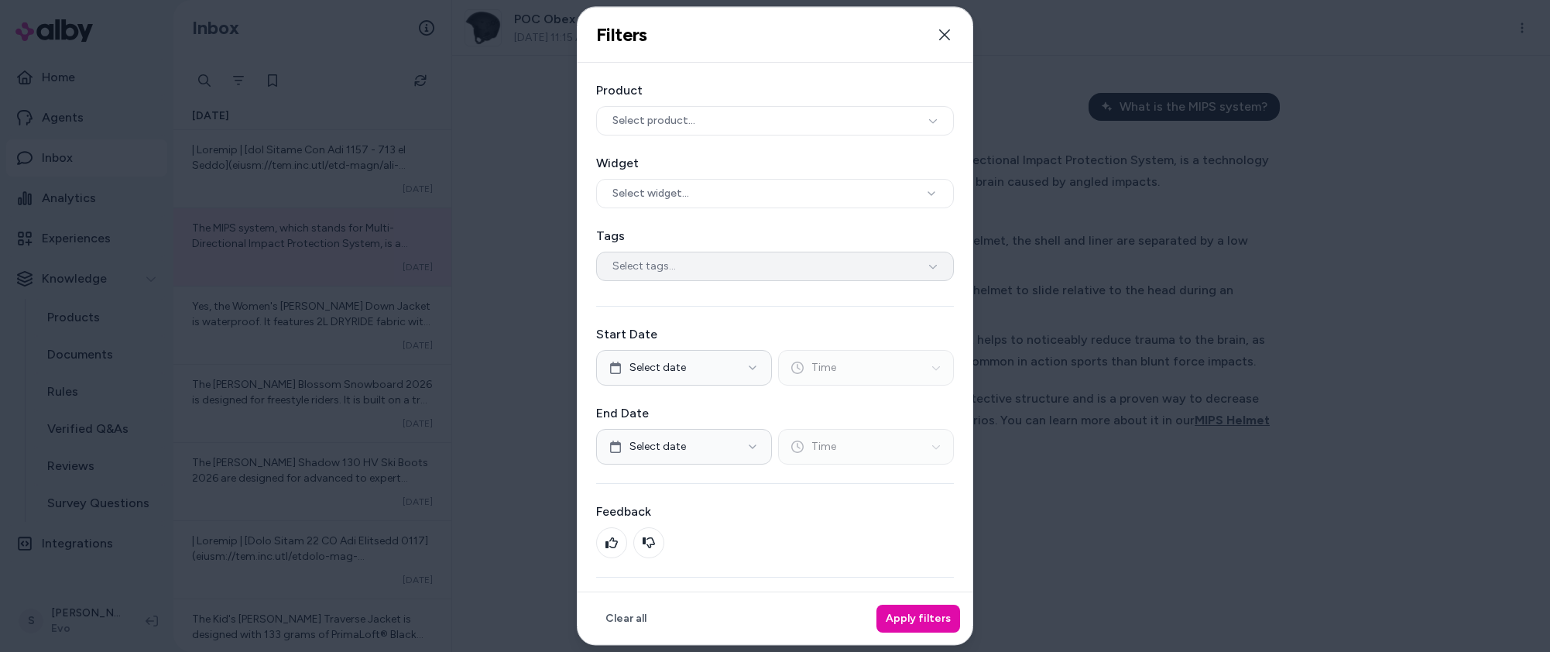
click at [726, 271] on div "Select tags..." at bounding box center [775, 266] width 358 height 29
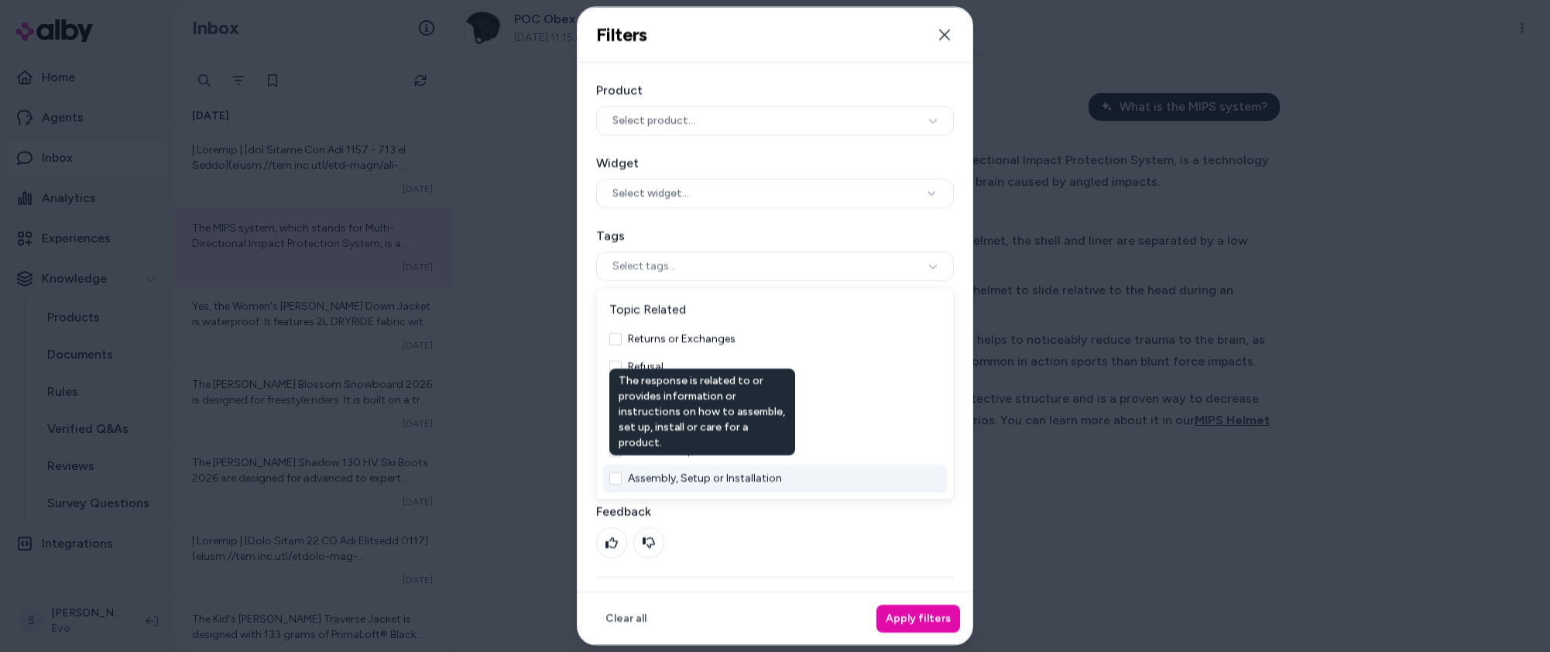
scroll to position [61, 0]
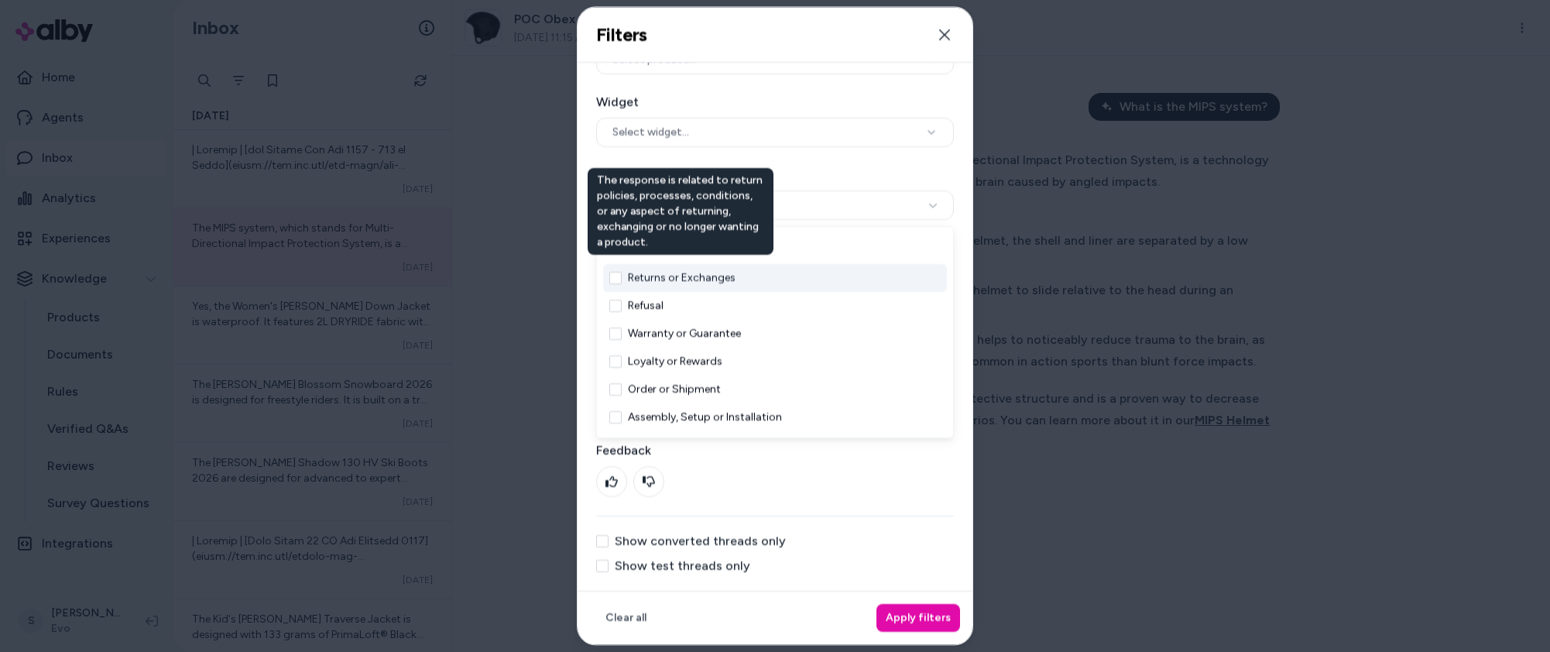
click at [713, 280] on button "Returns or Exchanges" at bounding box center [682, 277] width 108 height 15
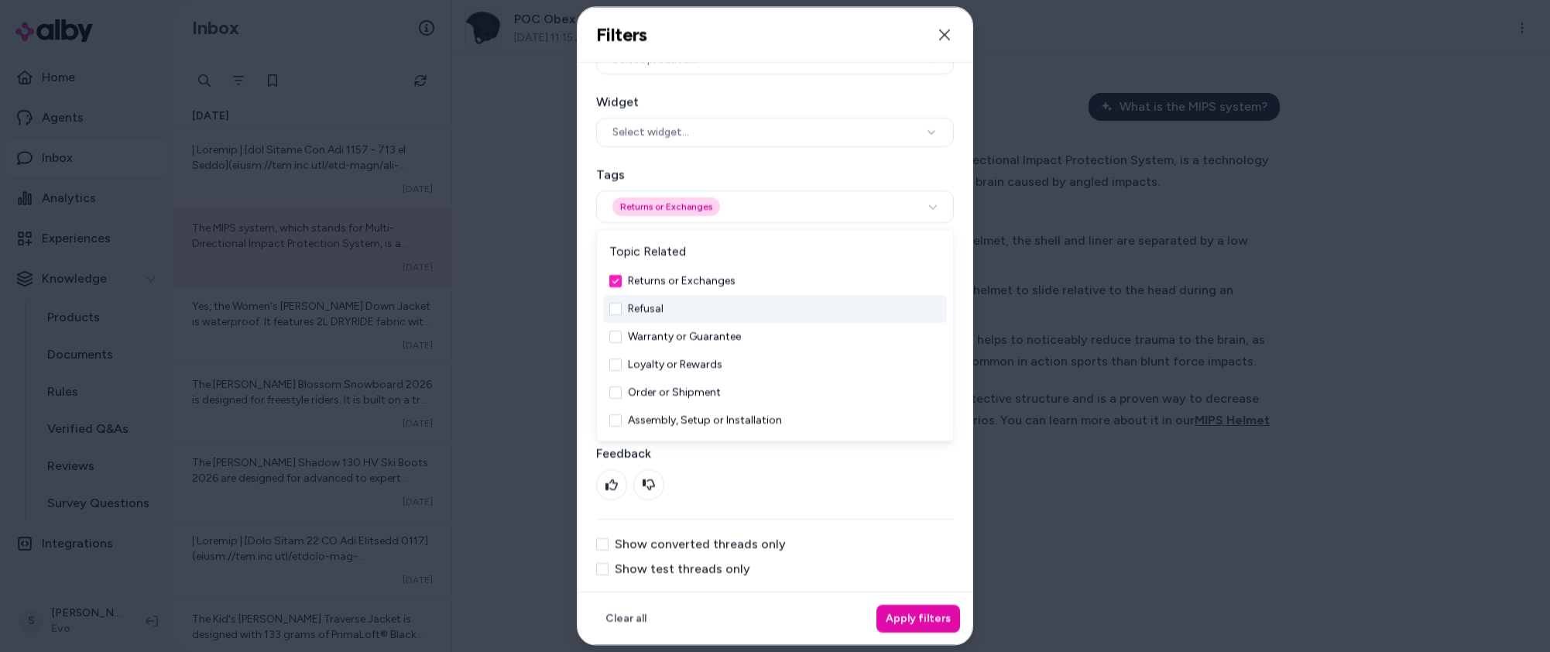
click at [709, 301] on div "Refusal" at bounding box center [775, 309] width 344 height 28
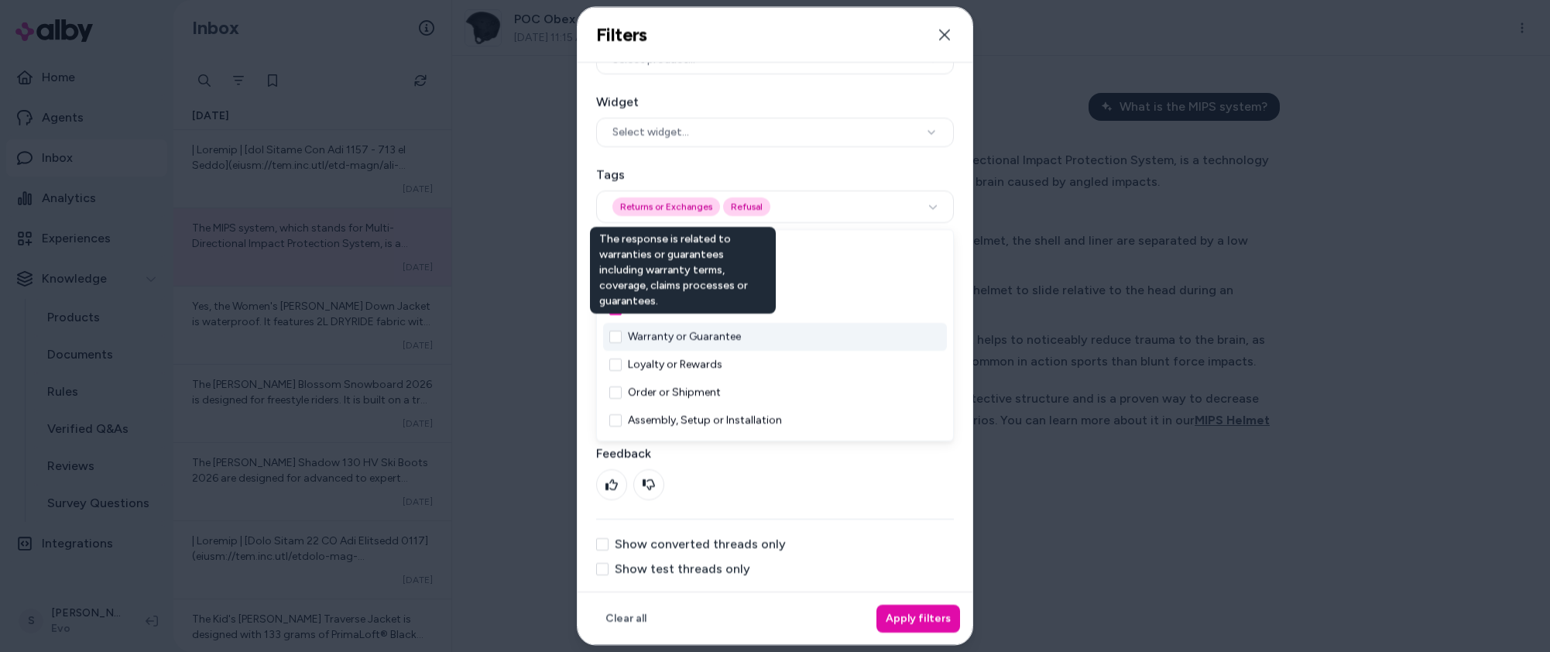
click at [701, 342] on button "Warranty or Guarantee" at bounding box center [684, 336] width 113 height 15
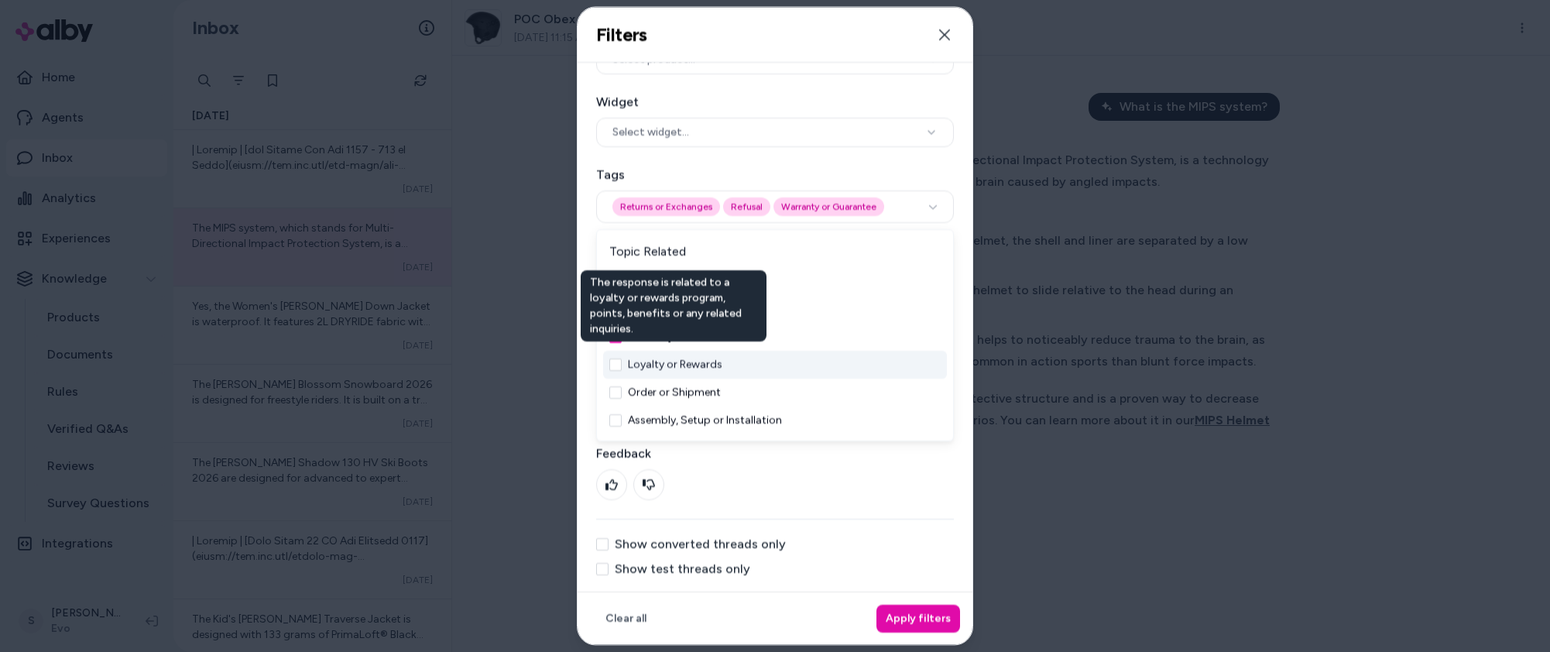
click at [704, 375] on div "Loyalty or Rewards The response is related to a loyalty or rewards program, poi…" at bounding box center [775, 365] width 344 height 28
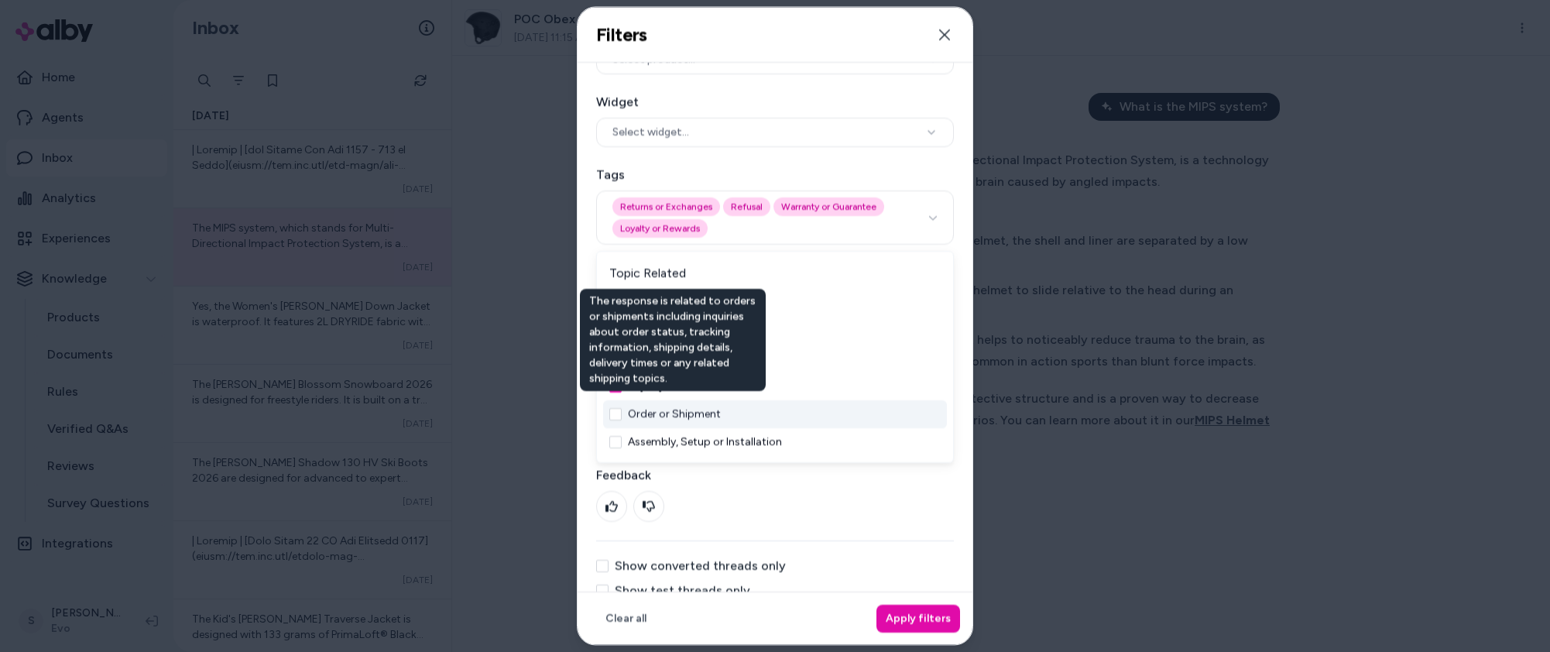
click at [716, 414] on button "Order or Shipment" at bounding box center [674, 414] width 93 height 15
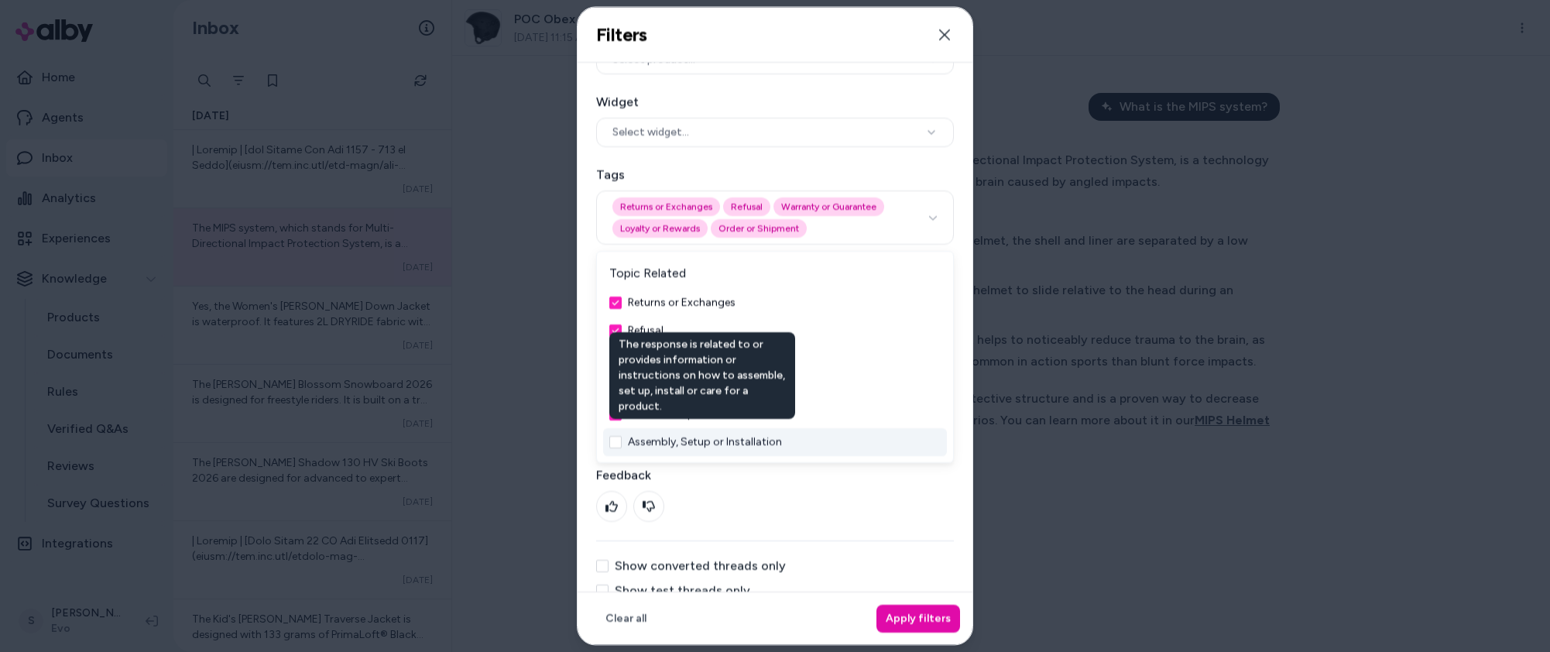
click at [723, 448] on button "Assembly, Setup or Installation" at bounding box center [705, 441] width 154 height 15
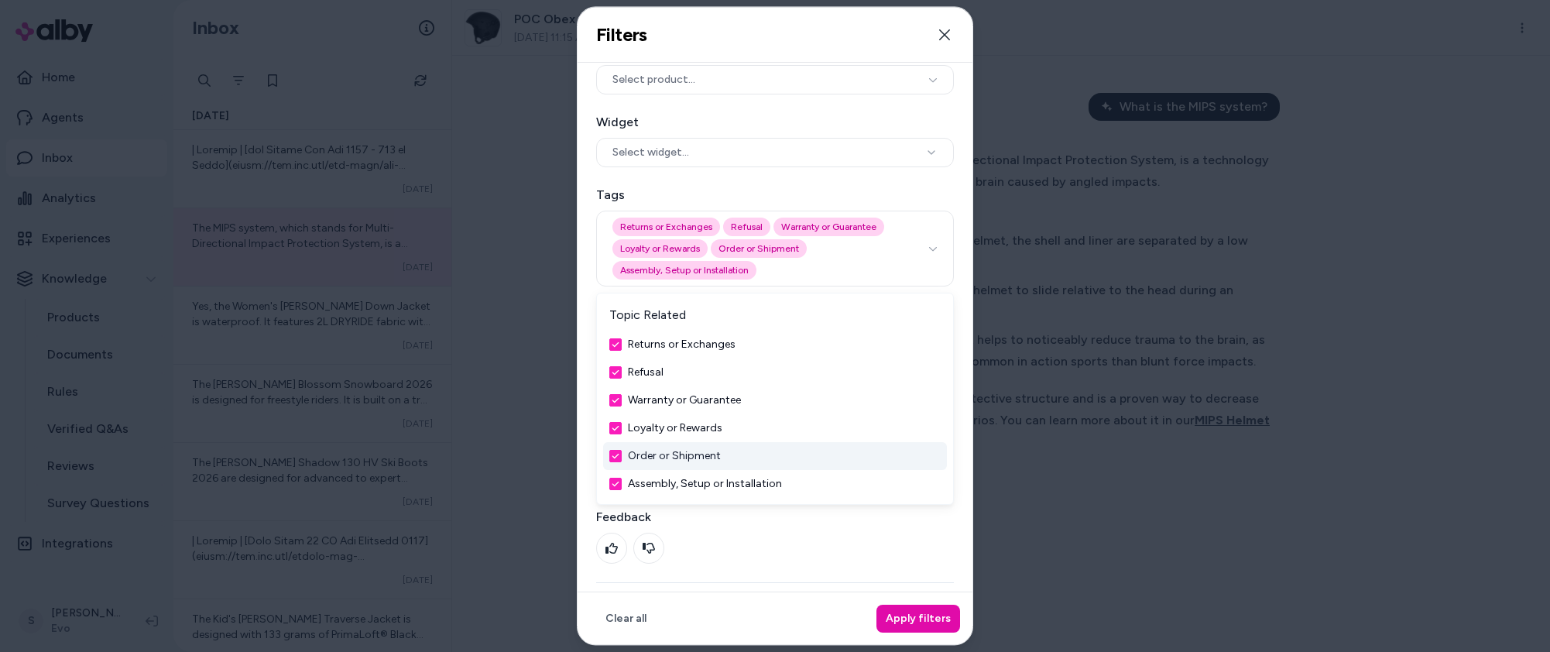
scroll to position [15, 0]
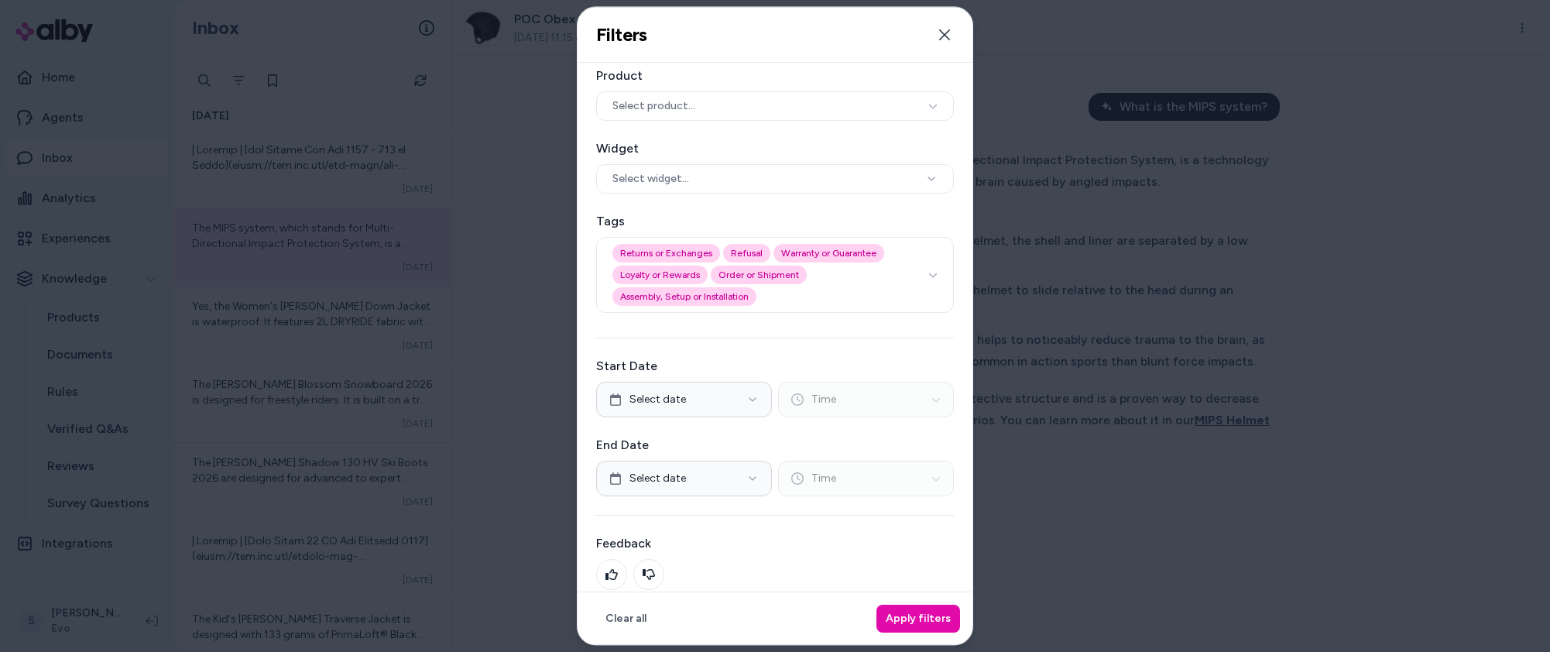
click at [795, 547] on label "Feedback" at bounding box center [775, 543] width 358 height 19
click at [899, 616] on button "Apply filters" at bounding box center [919, 619] width 84 height 28
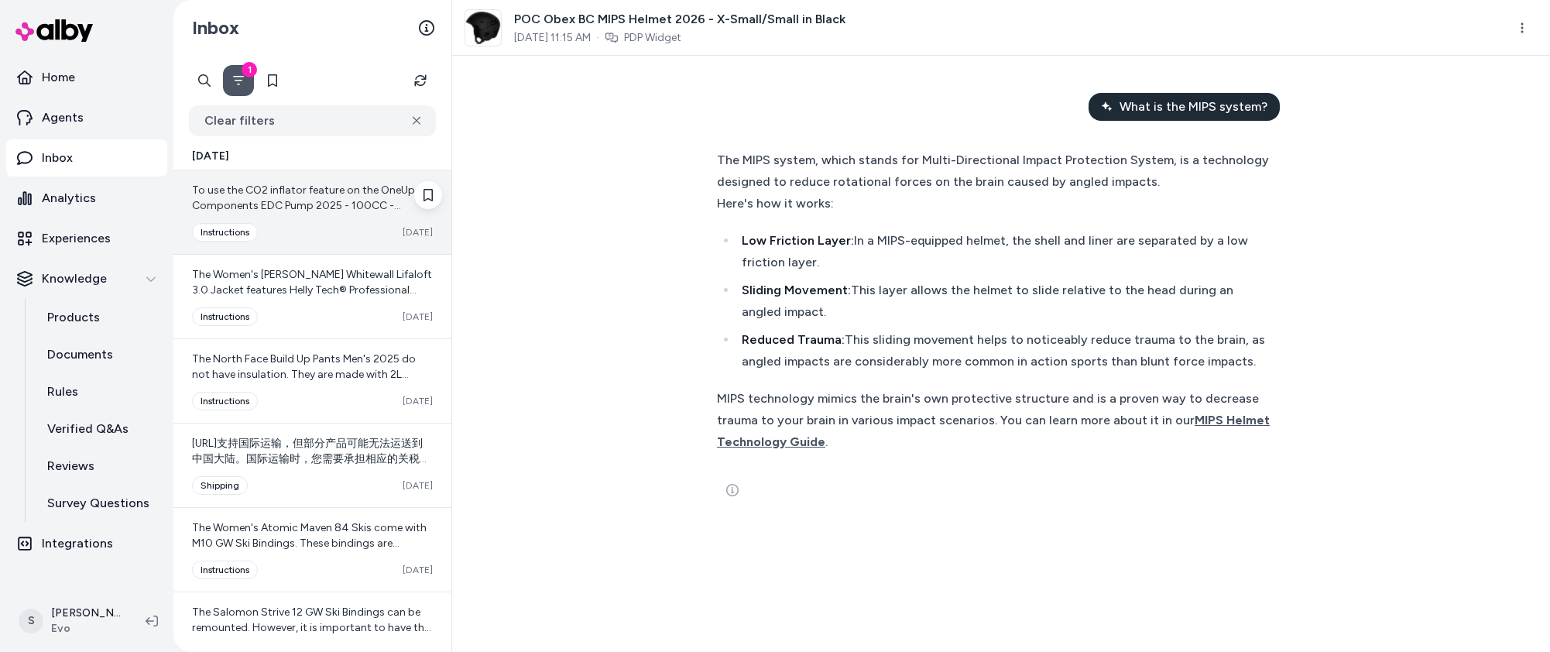
click at [280, 208] on span "To use the CO2 inflator feature on the OneUp Components EDC Pump 2025 - 100CC -…" at bounding box center [312, 306] width 240 height 245
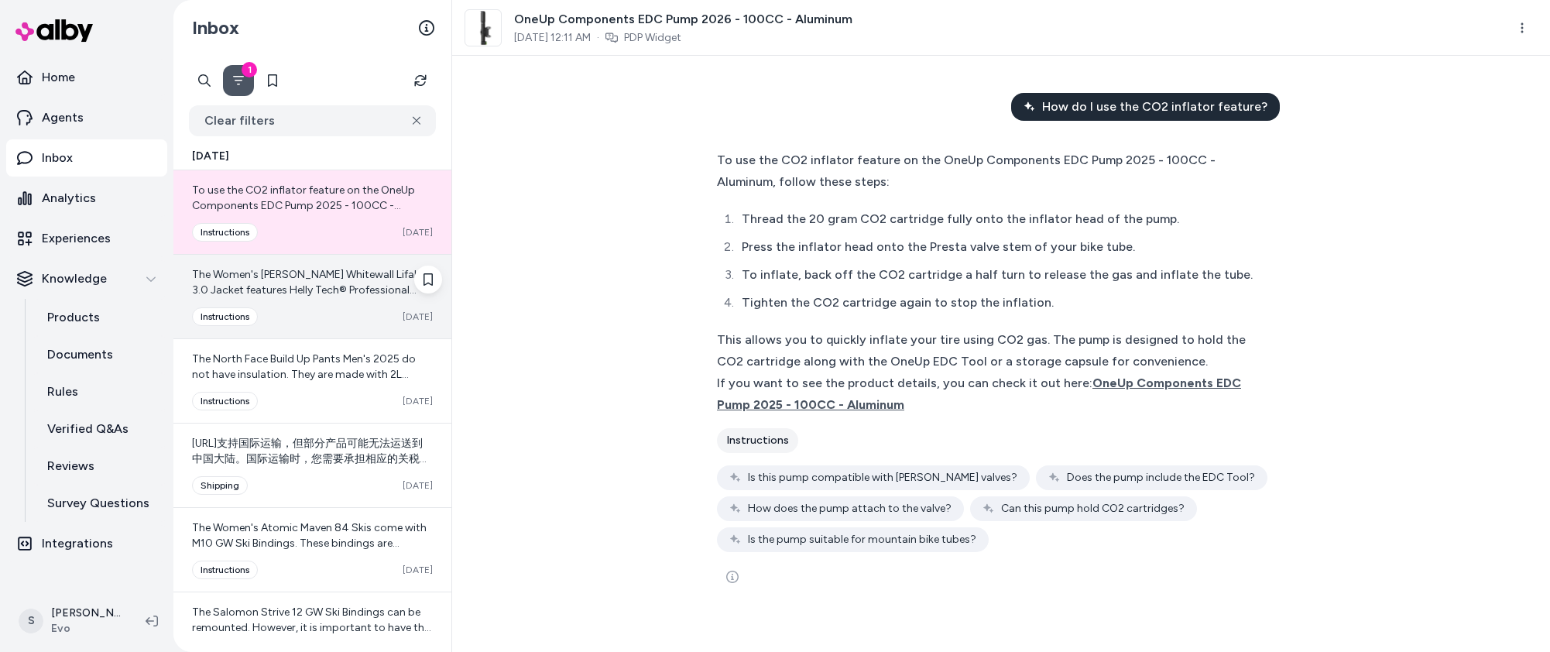
click at [306, 308] on div "Converted instructions [DATE]" at bounding box center [312, 316] width 241 height 19
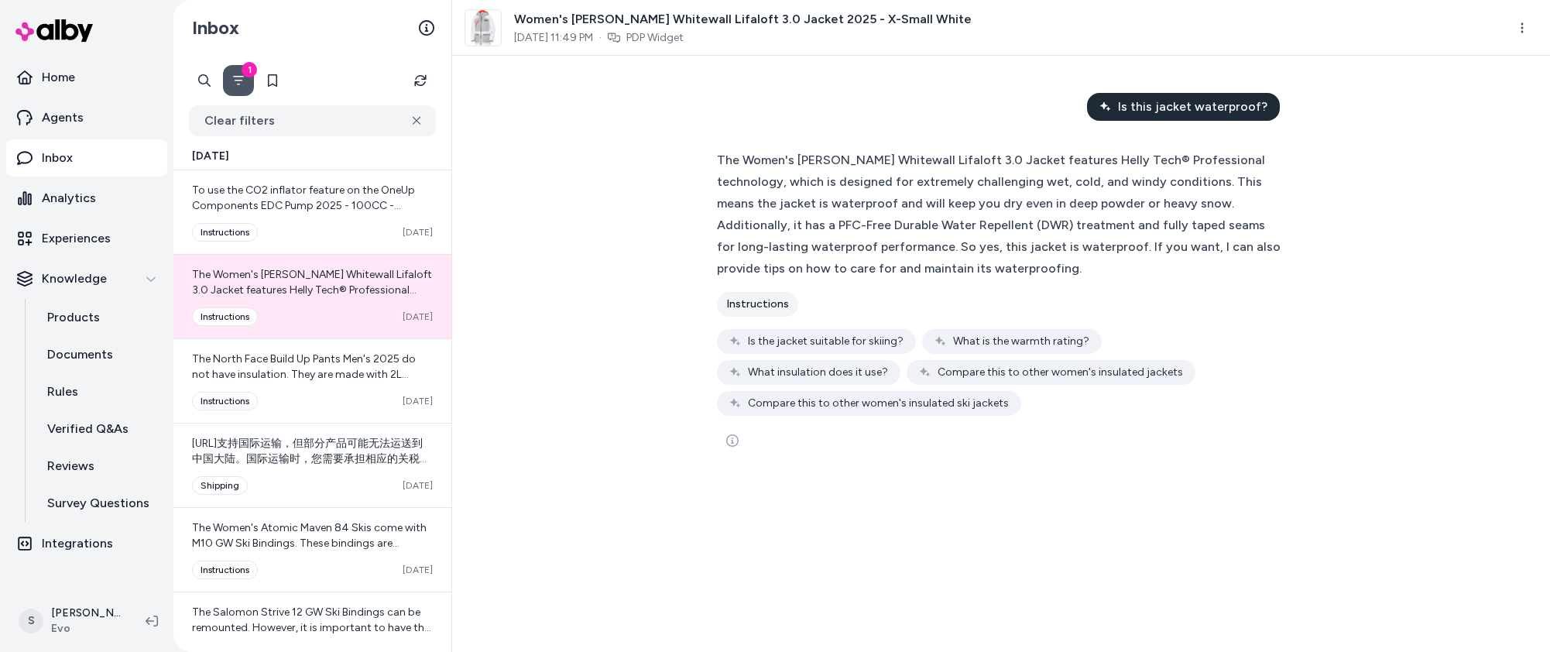
click at [781, 292] on div "instructions" at bounding box center [757, 304] width 81 height 25
click at [777, 296] on div "instructions" at bounding box center [757, 304] width 81 height 25
click at [1365, 256] on div "Is this jacket waterproof? The Women's [PERSON_NAME] Whitewall Lifaloft 3.0 Jac…" at bounding box center [1001, 354] width 1098 height 596
click at [654, 106] on div "Is this jacket waterproof? The Women's [PERSON_NAME] Whitewall Lifaloft 3.0 Jac…" at bounding box center [1001, 354] width 1098 height 596
